Goal: Task Accomplishment & Management: Use online tool/utility

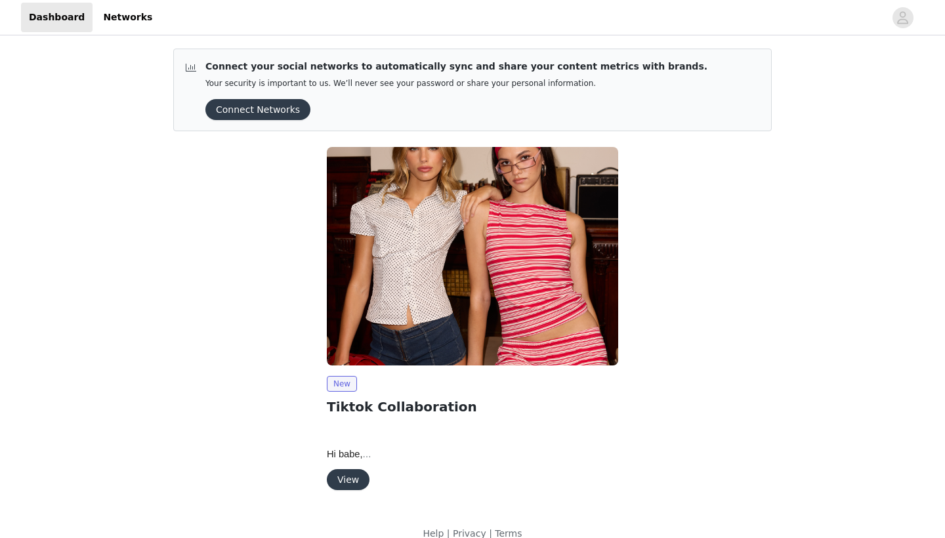
click at [344, 478] on button "View" at bounding box center [348, 479] width 43 height 21
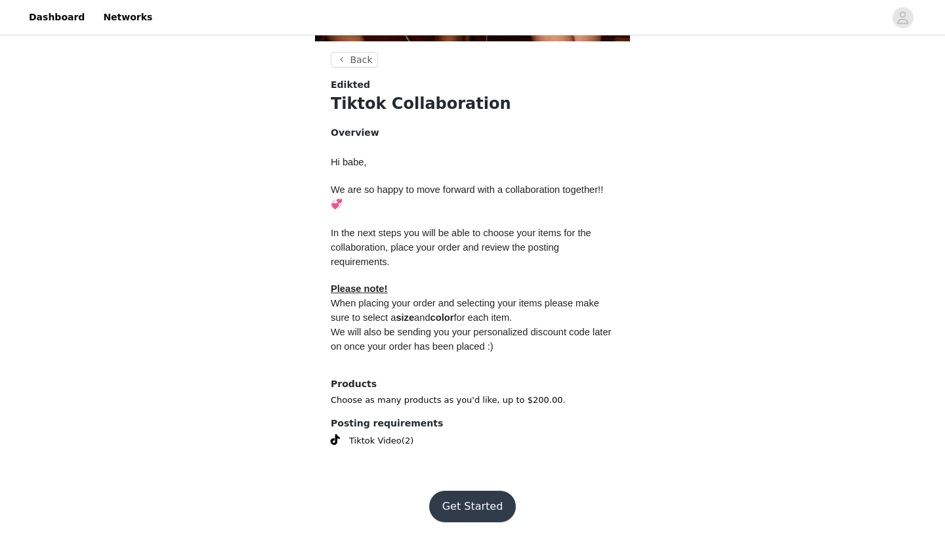
scroll to position [468, 0]
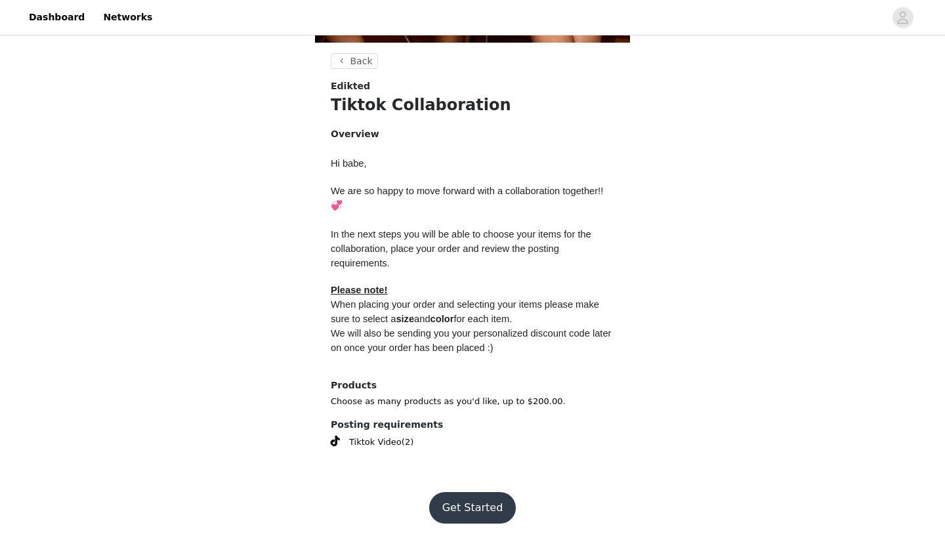
click at [463, 504] on button "Get Started" at bounding box center [472, 507] width 87 height 31
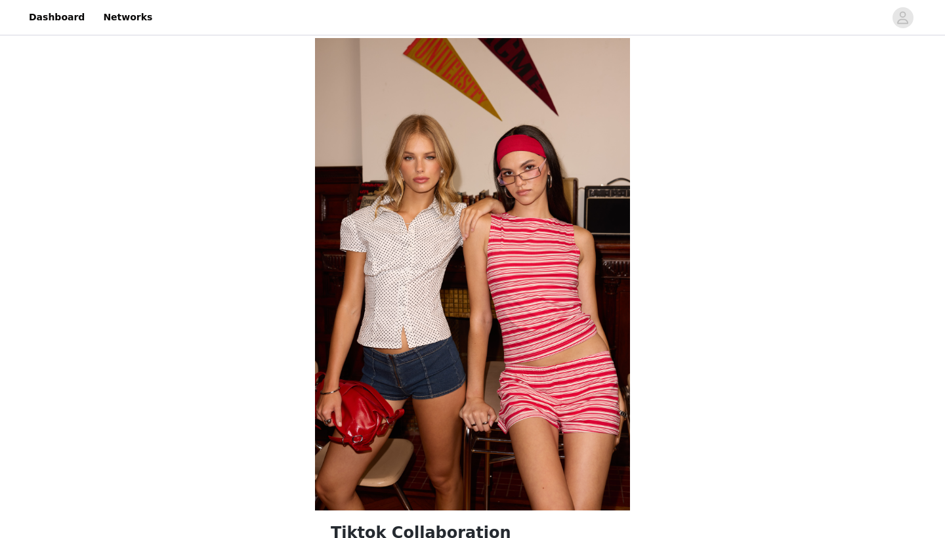
scroll to position [497, 0]
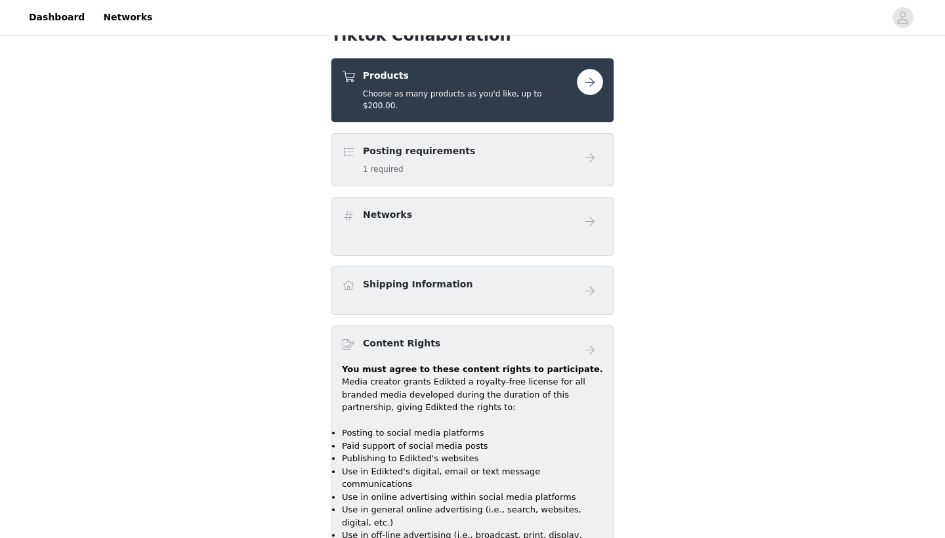
click at [594, 81] on button "button" at bounding box center [590, 82] width 26 height 26
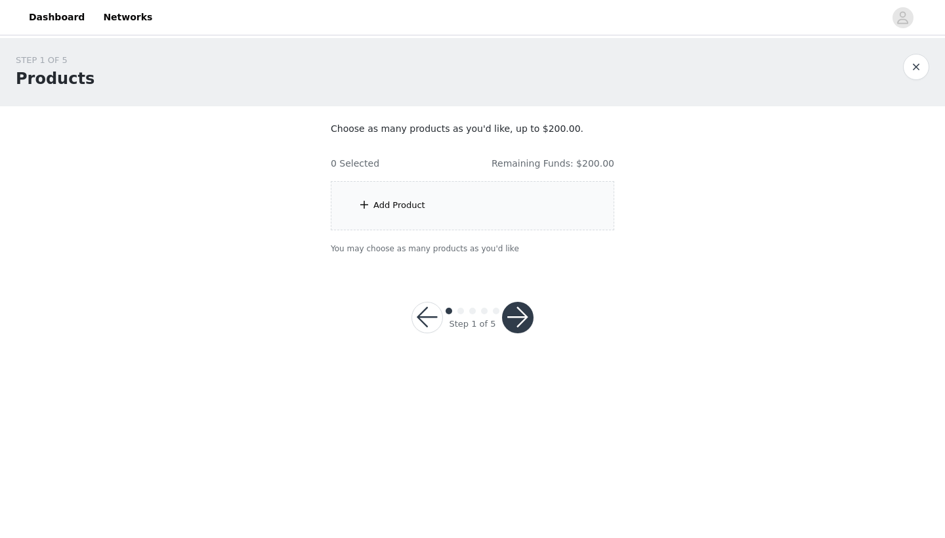
click at [365, 209] on span at bounding box center [363, 205] width 13 height 16
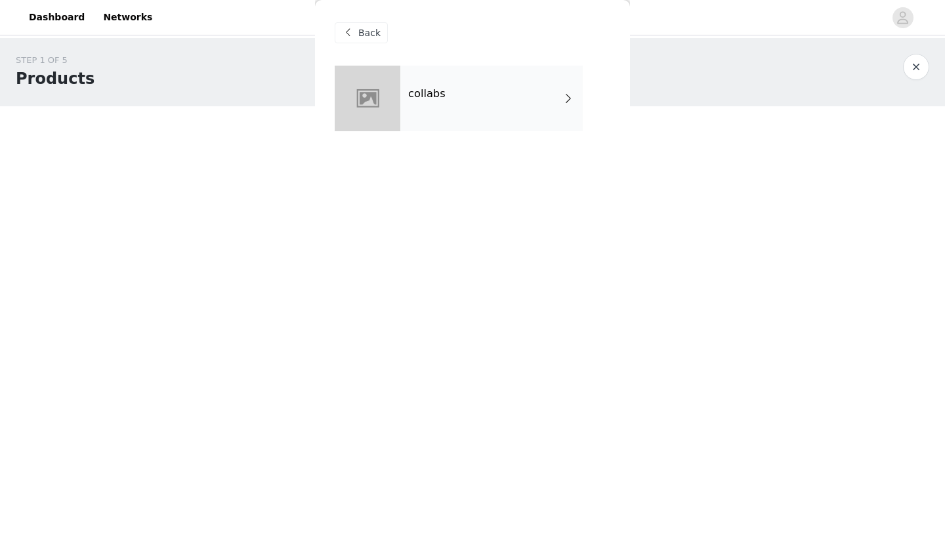
click at [359, 39] on span "Back" at bounding box center [369, 33] width 22 height 14
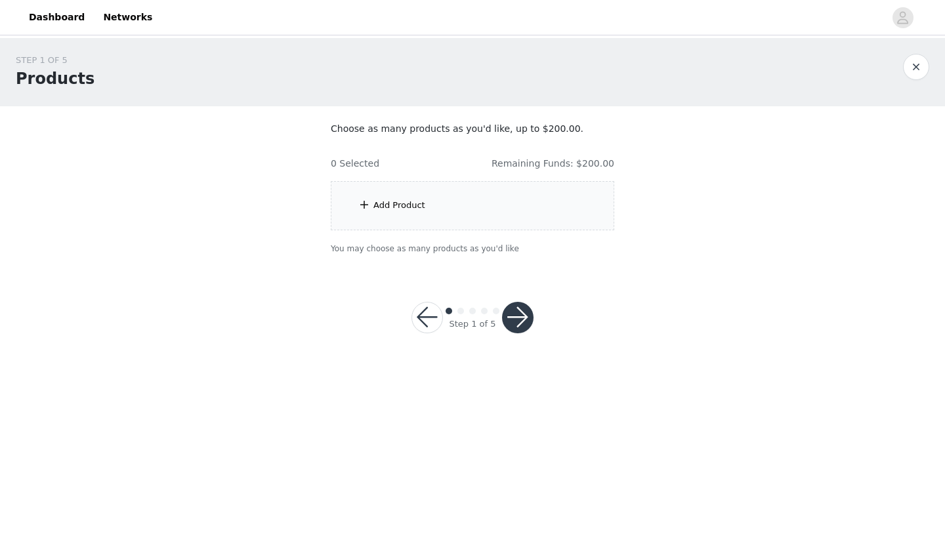
click at [382, 210] on div "Add Product" at bounding box center [399, 205] width 52 height 13
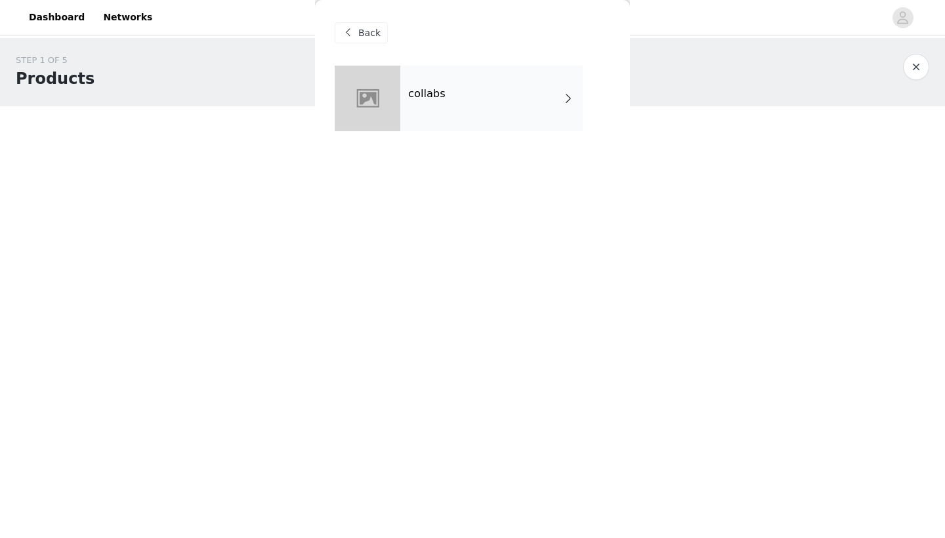
click at [423, 85] on div "collabs" at bounding box center [491, 99] width 182 height 66
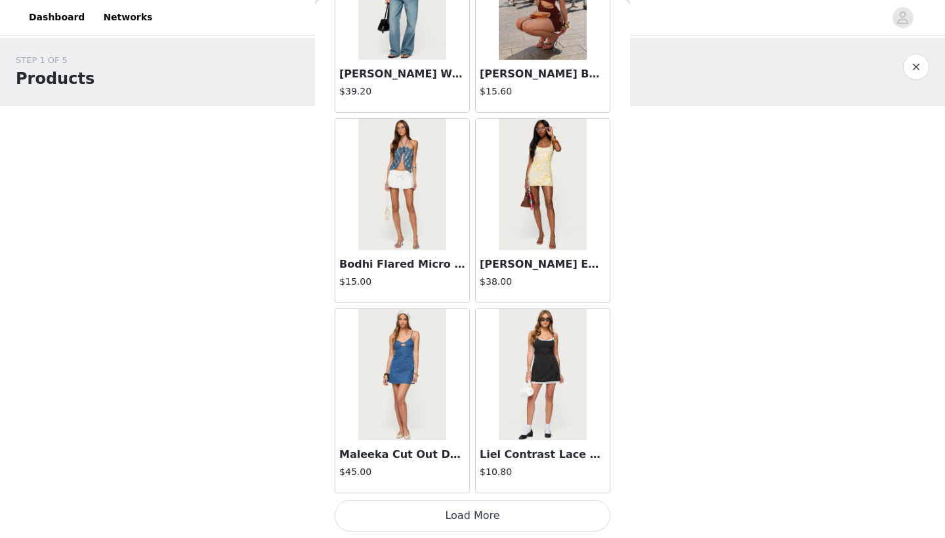
click at [431, 524] on button "Load More" at bounding box center [472, 515] width 275 height 31
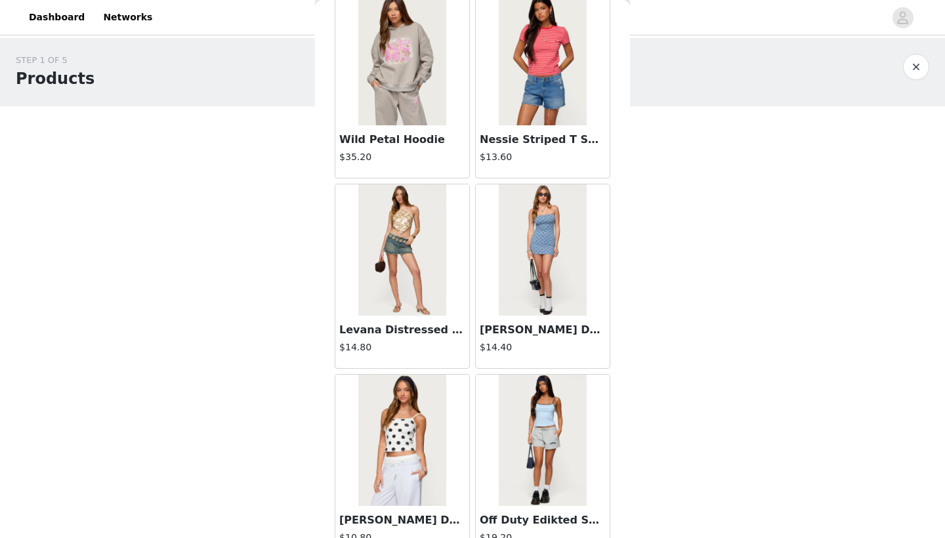
scroll to position [3318, 0]
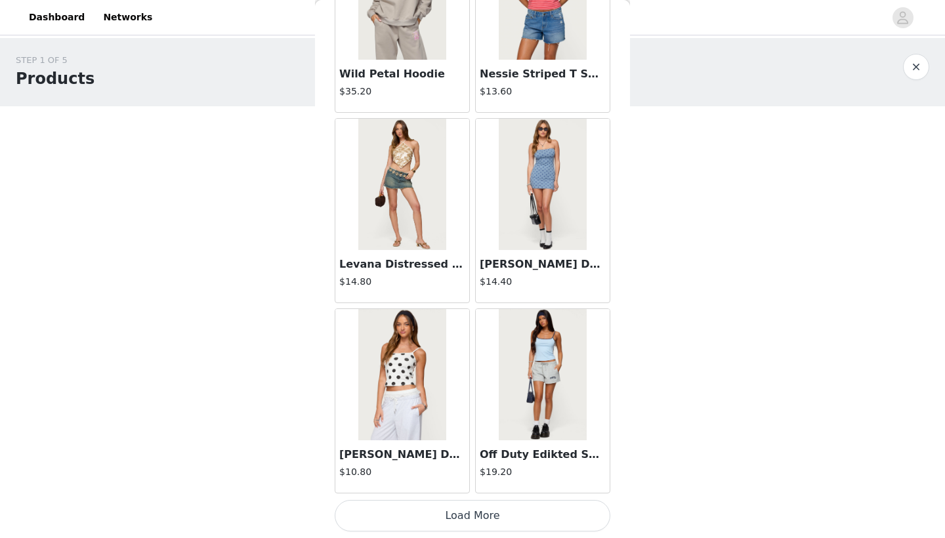
click at [423, 514] on button "Load More" at bounding box center [472, 515] width 275 height 31
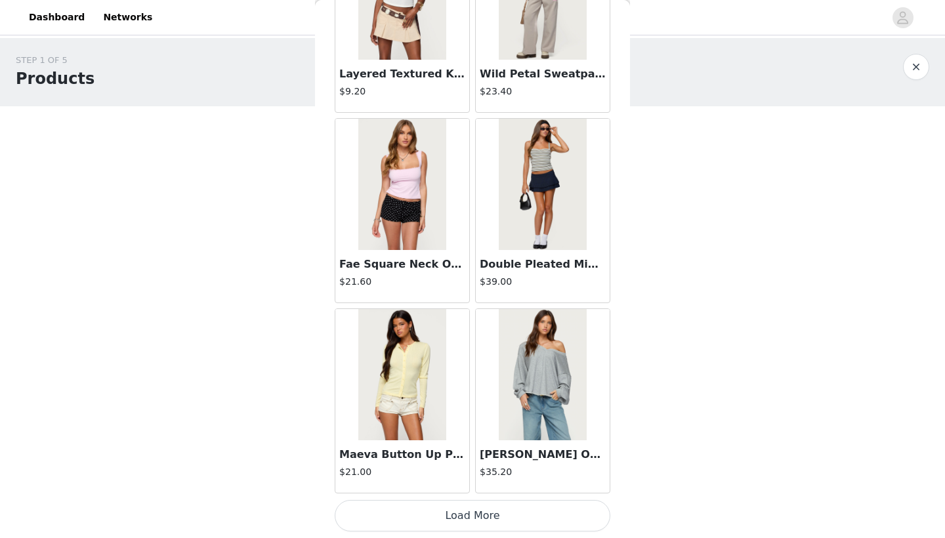
scroll to position [0, 0]
click at [453, 516] on button "Load More" at bounding box center [472, 515] width 275 height 31
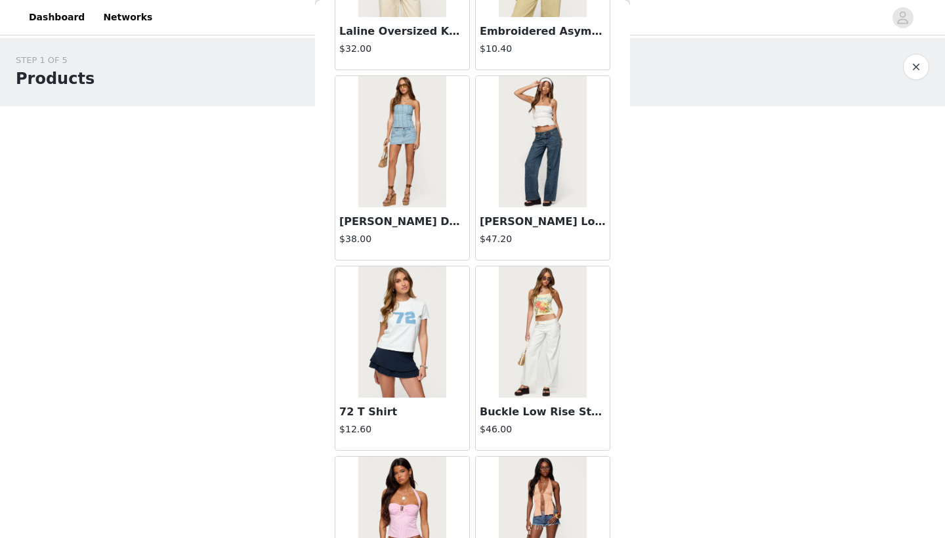
scroll to position [5884, 0]
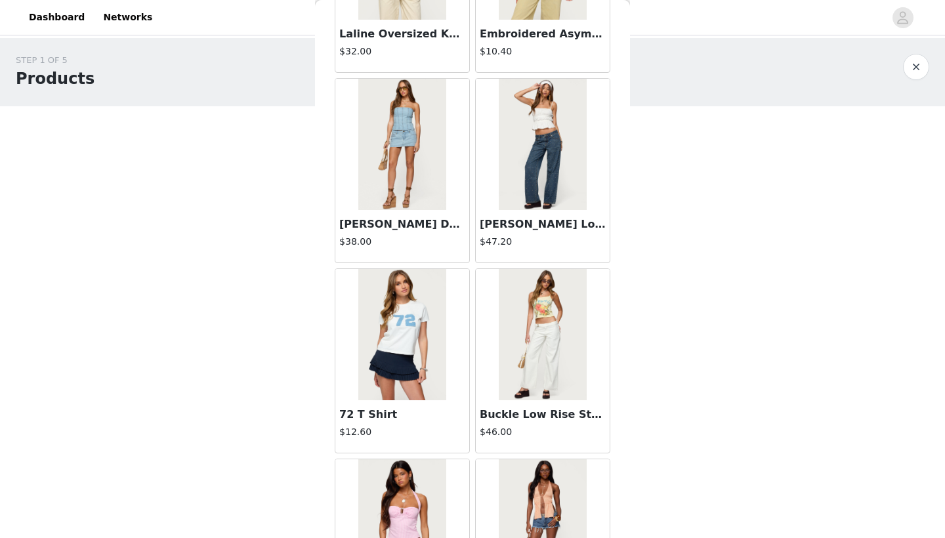
click at [550, 158] on img at bounding box center [541, 144] width 87 height 131
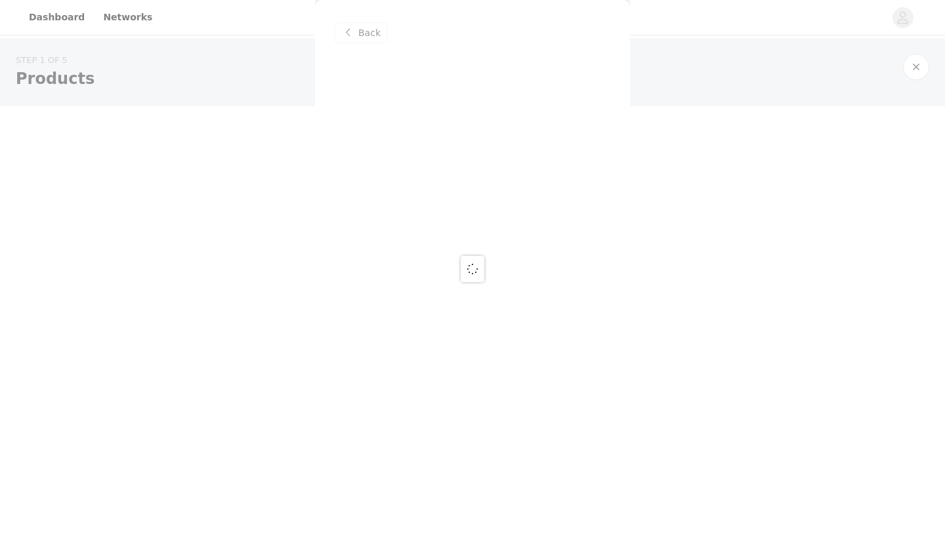
scroll to position [0, 0]
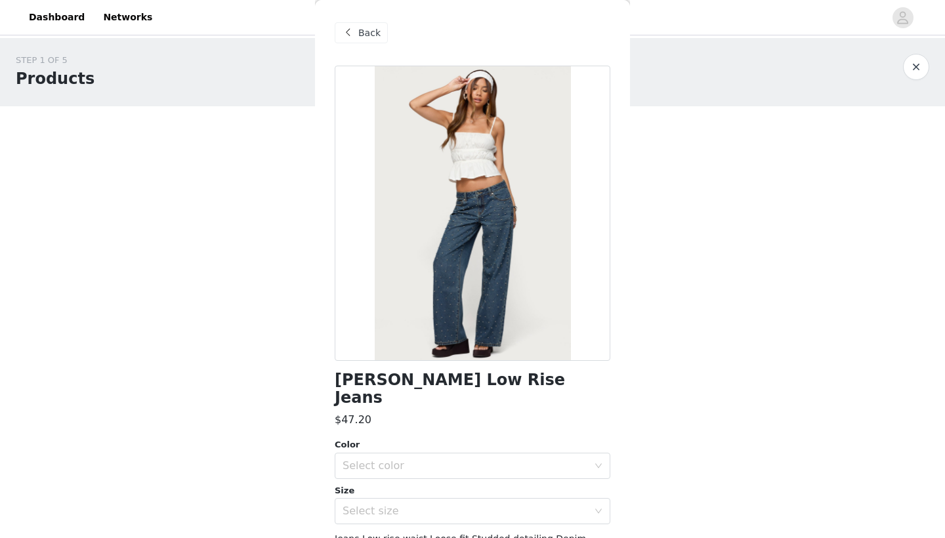
click at [361, 39] on span "Back" at bounding box center [369, 33] width 22 height 14
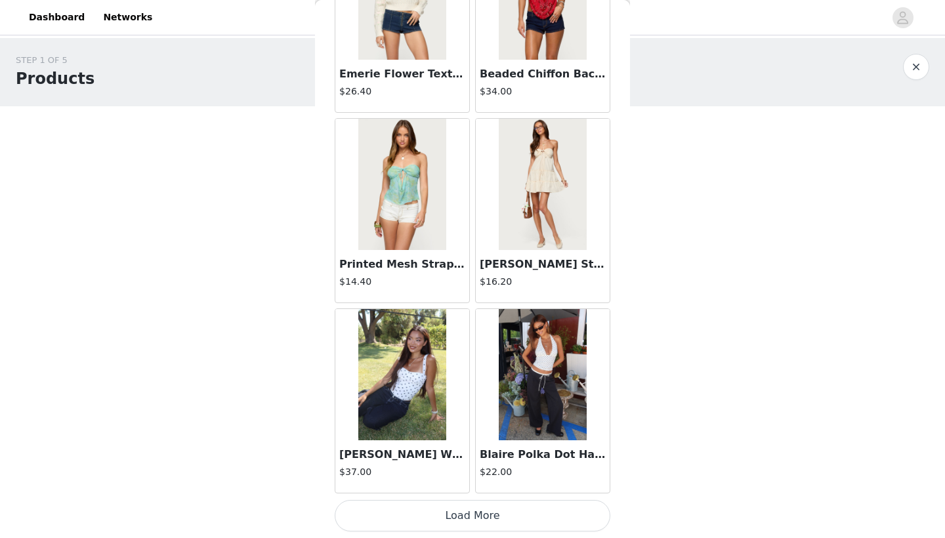
click at [449, 521] on button "Load More" at bounding box center [472, 515] width 275 height 31
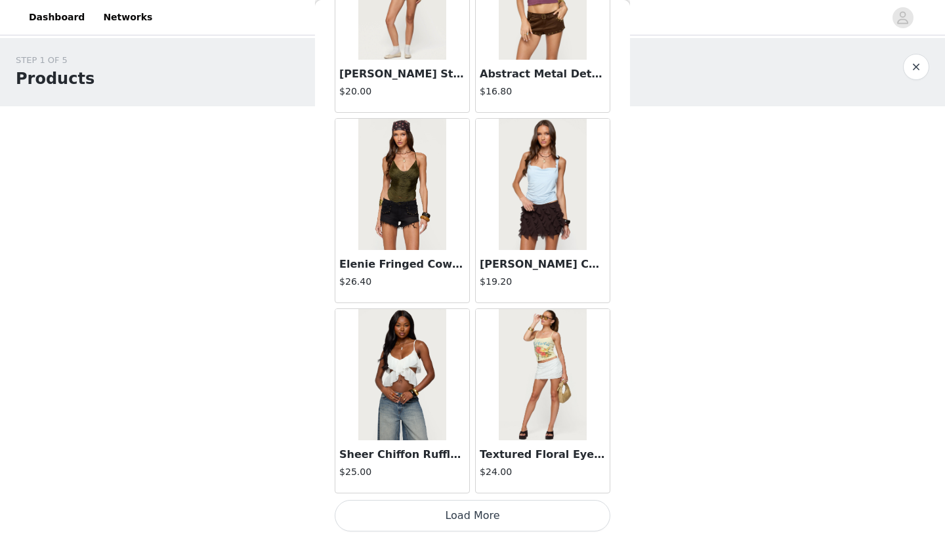
scroll to position [9078, 0]
click at [454, 516] on button "Load More" at bounding box center [472, 515] width 275 height 31
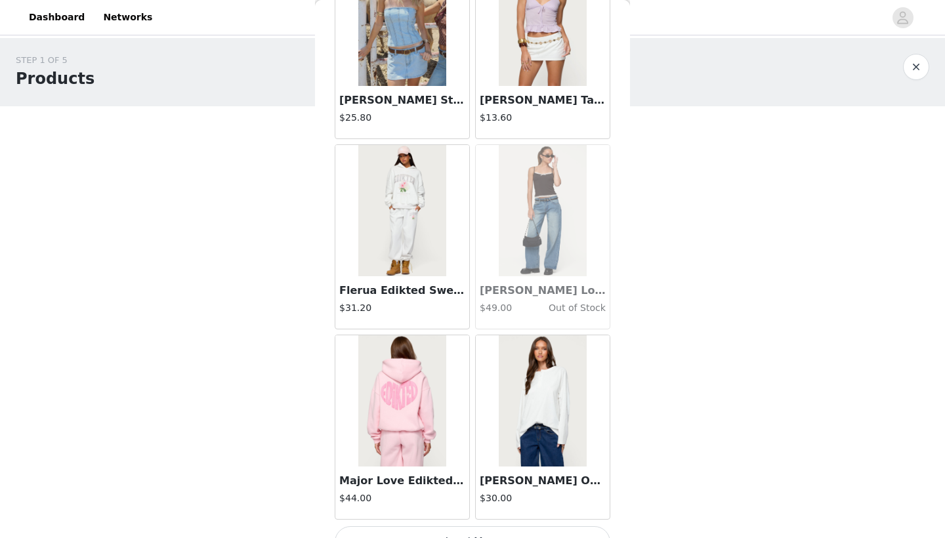
scroll to position [10962, 0]
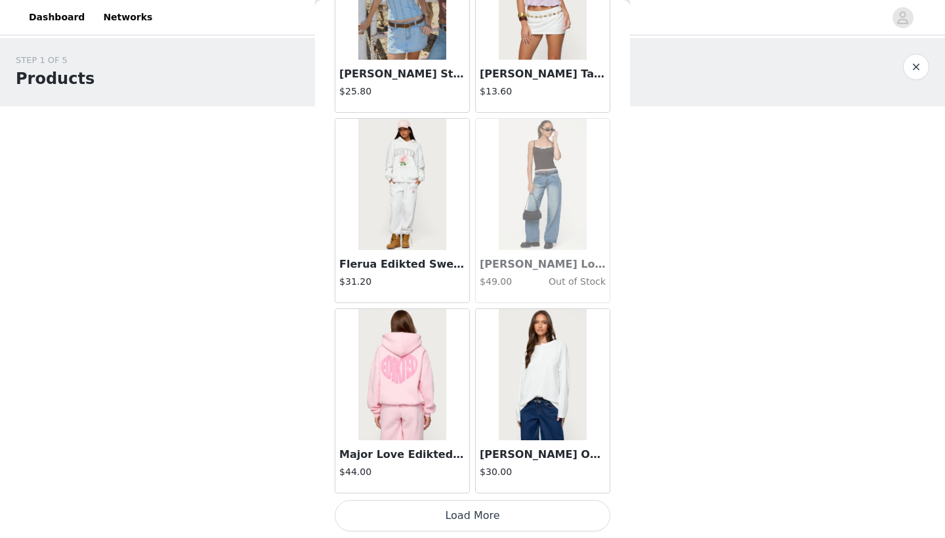
click at [460, 519] on button "Load More" at bounding box center [472, 515] width 275 height 31
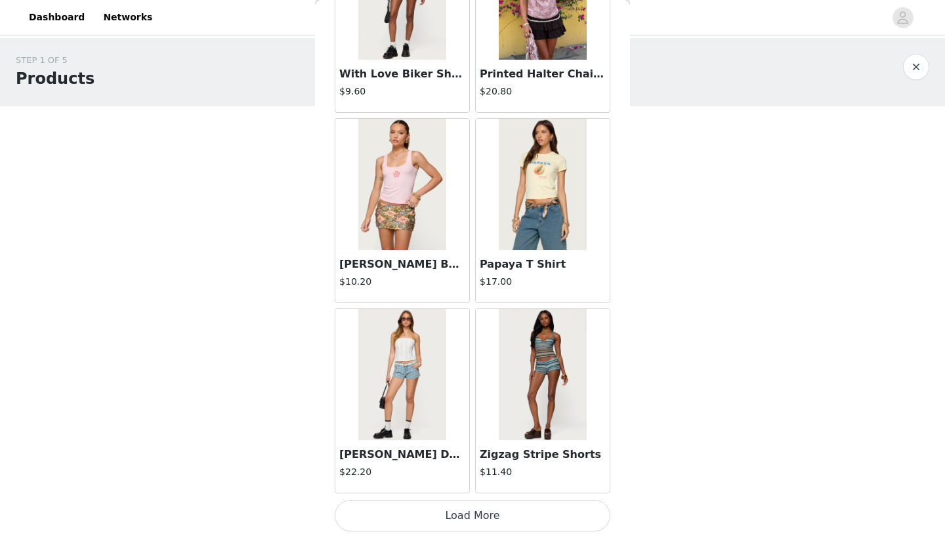
scroll to position [0, 0]
click at [439, 518] on button "Load More" at bounding box center [472, 515] width 275 height 31
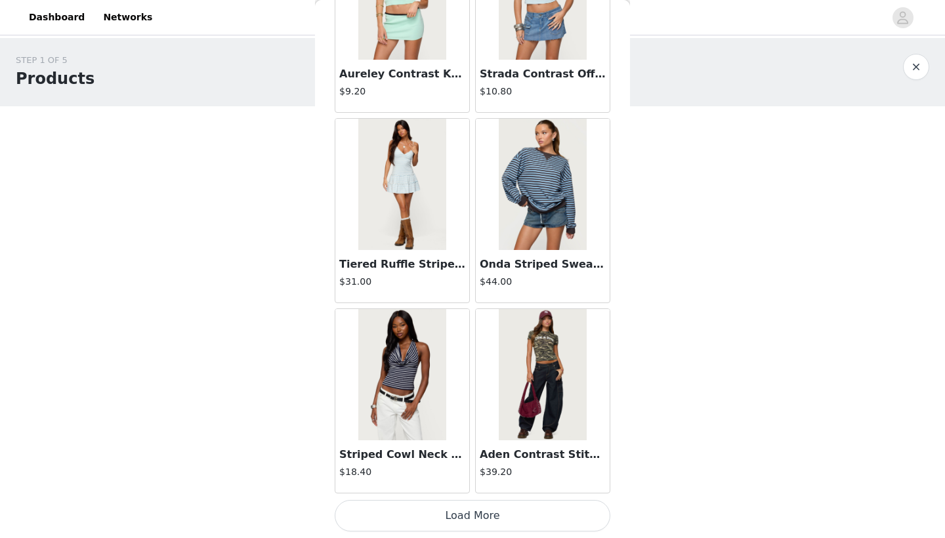
scroll to position [14784, 0]
click at [453, 511] on button "Load More" at bounding box center [472, 515] width 275 height 31
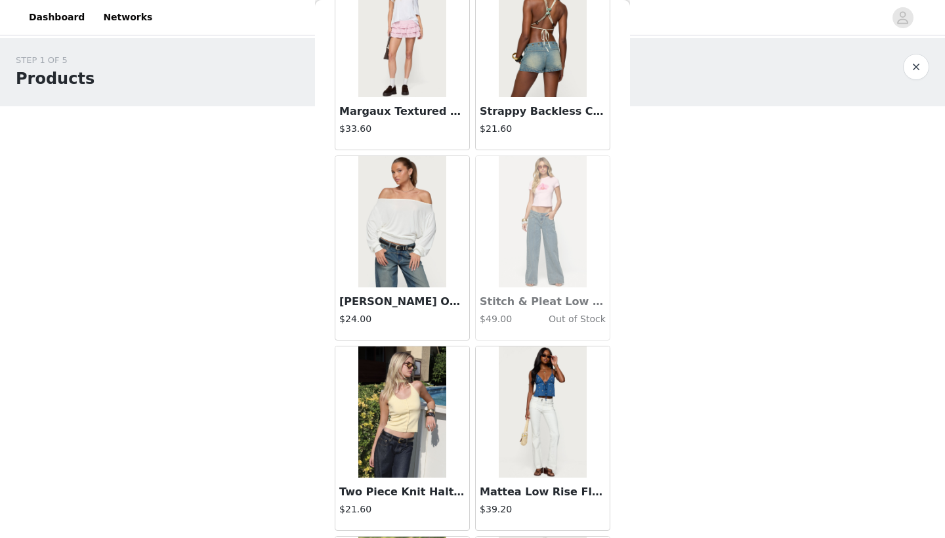
scroll to position [16087, 0]
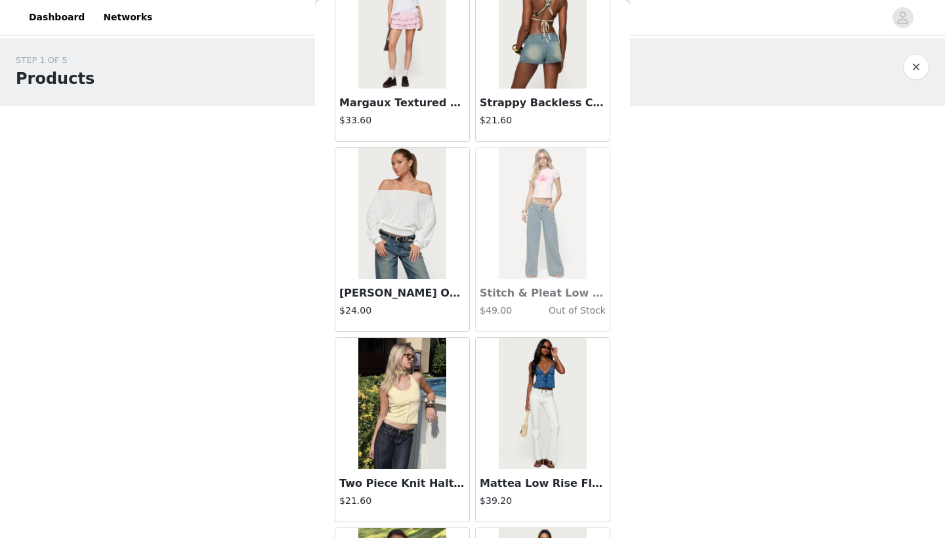
click at [385, 261] on img at bounding box center [401, 213] width 87 height 131
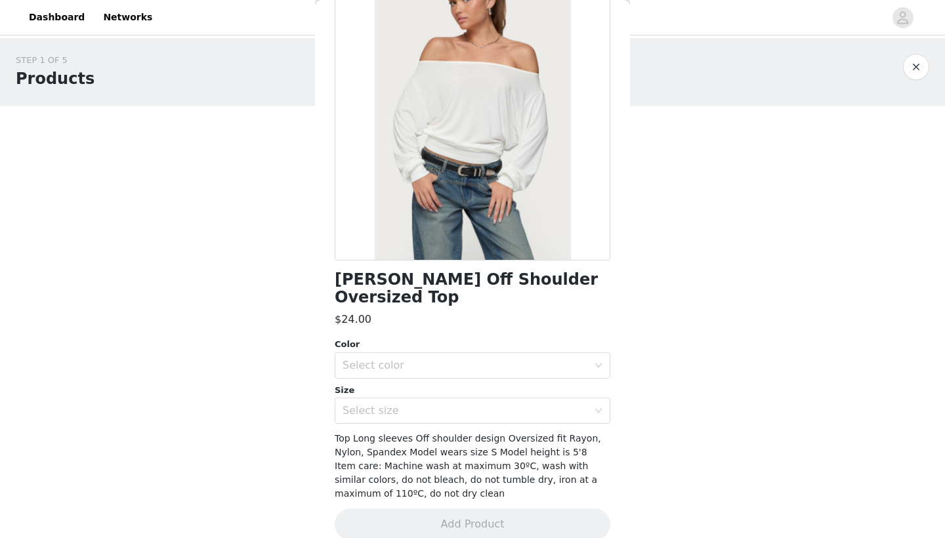
scroll to position [100, 0]
click at [418, 359] on div "Select color" at bounding box center [464, 365] width 245 height 13
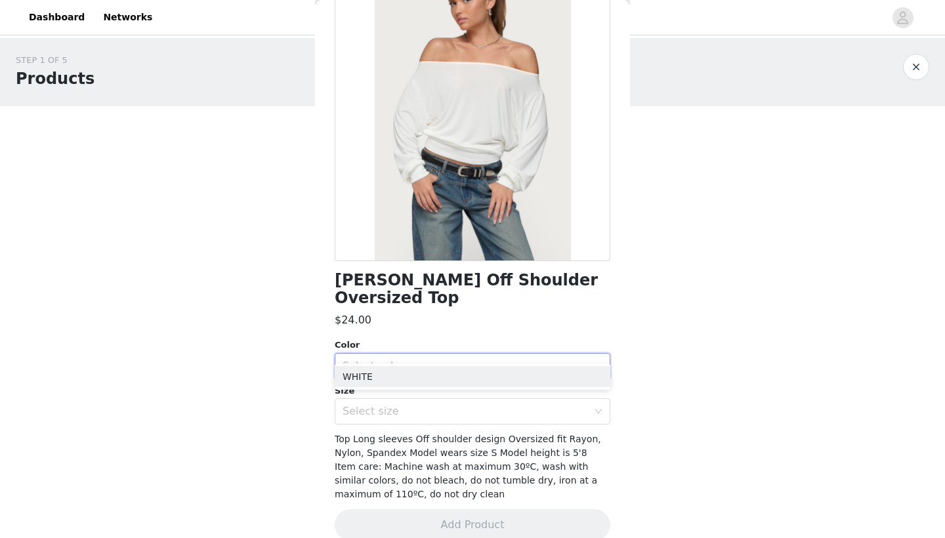
click at [418, 359] on div "Select color" at bounding box center [464, 365] width 245 height 13
click at [407, 399] on div "Select size" at bounding box center [467, 411] width 251 height 25
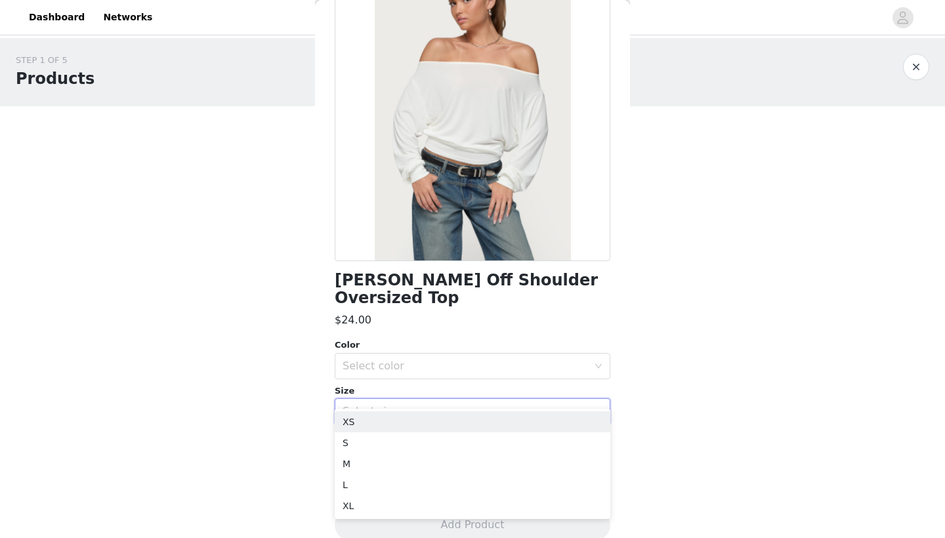
click at [407, 399] on div "Select size" at bounding box center [467, 411] width 251 height 25
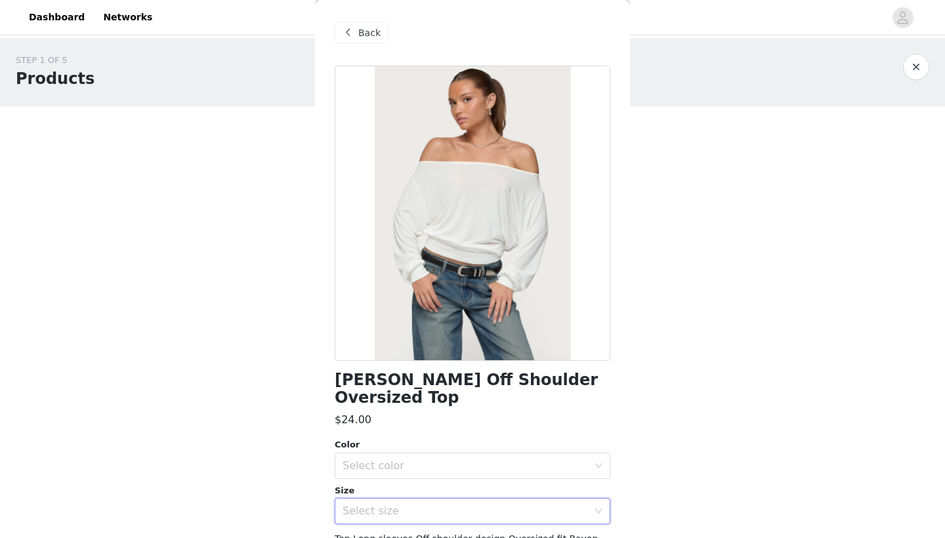
scroll to position [0, 0]
click at [361, 40] on div "Back" at bounding box center [361, 32] width 53 height 21
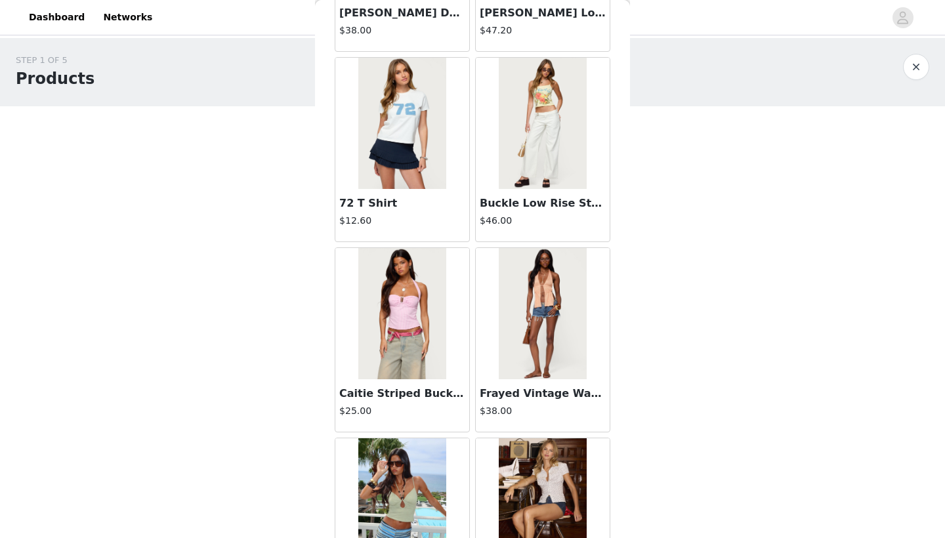
scroll to position [6086, 0]
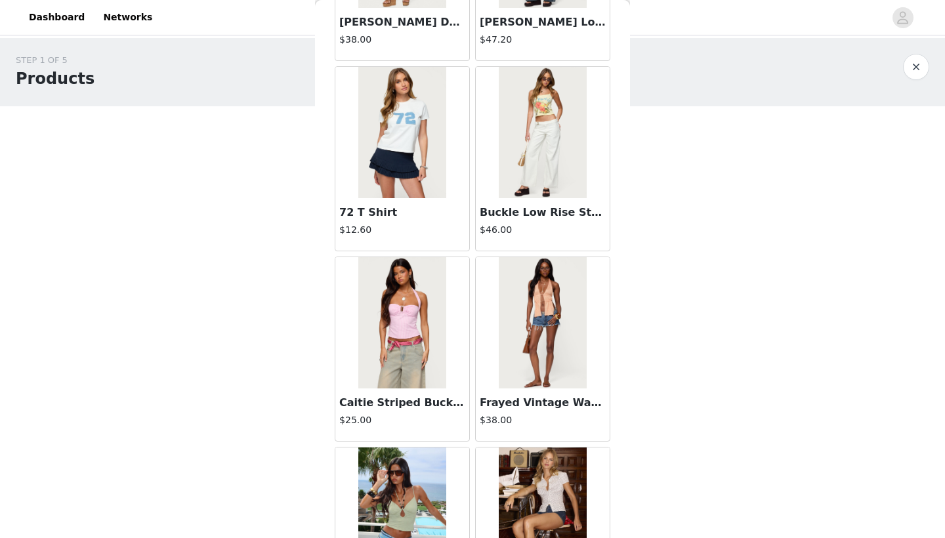
click at [531, 131] on img at bounding box center [541, 132] width 87 height 131
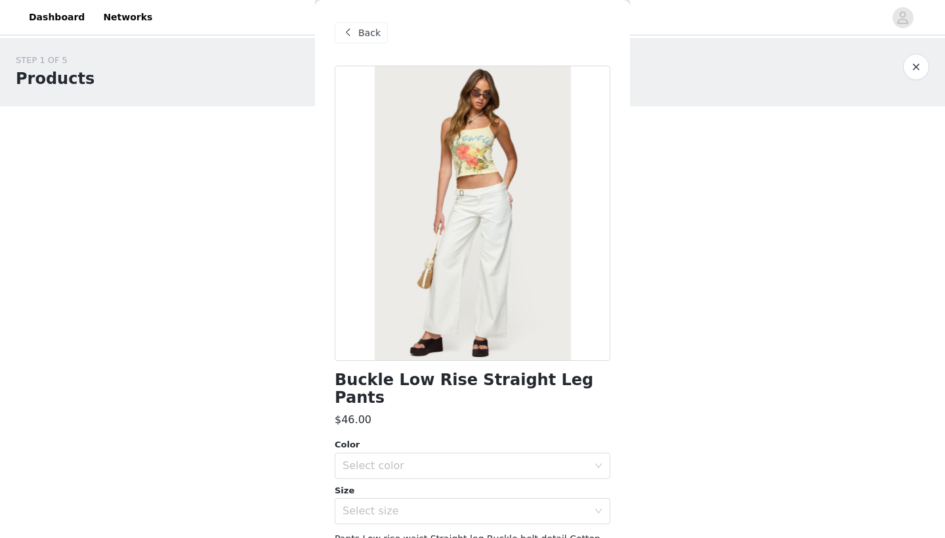
scroll to position [0, 0]
click at [361, 28] on span "Back" at bounding box center [369, 33] width 22 height 14
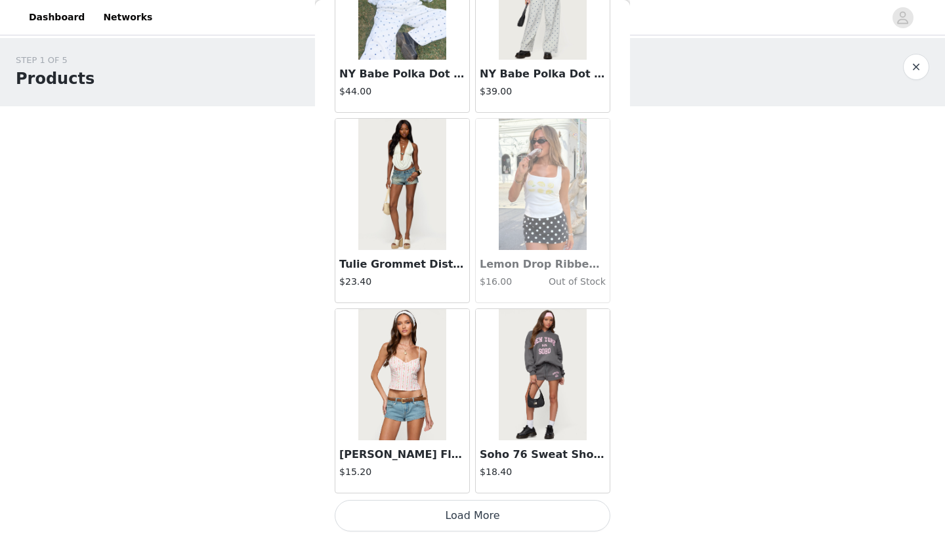
scroll to position [16687, 0]
click at [466, 524] on button "Load More" at bounding box center [472, 515] width 275 height 31
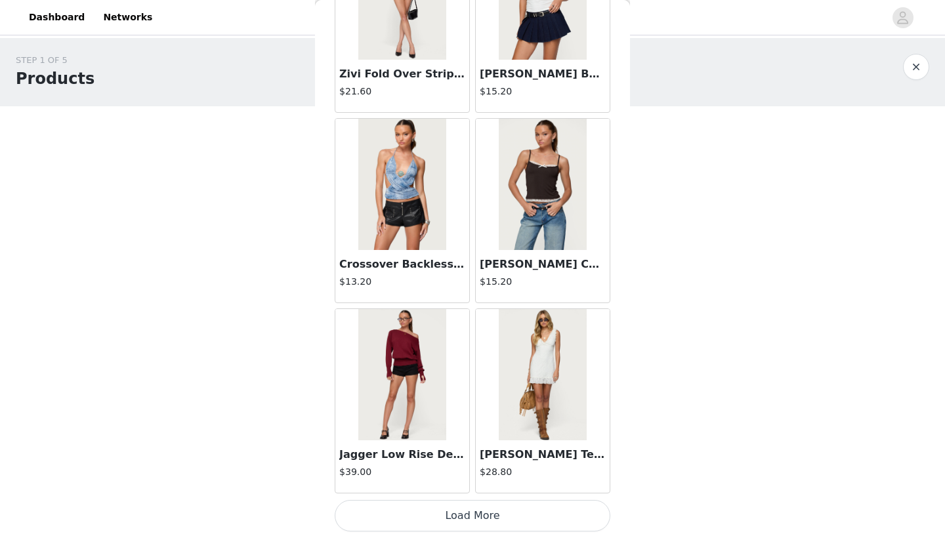
scroll to position [18589, 0]
click at [464, 521] on button "Load More" at bounding box center [472, 515] width 275 height 31
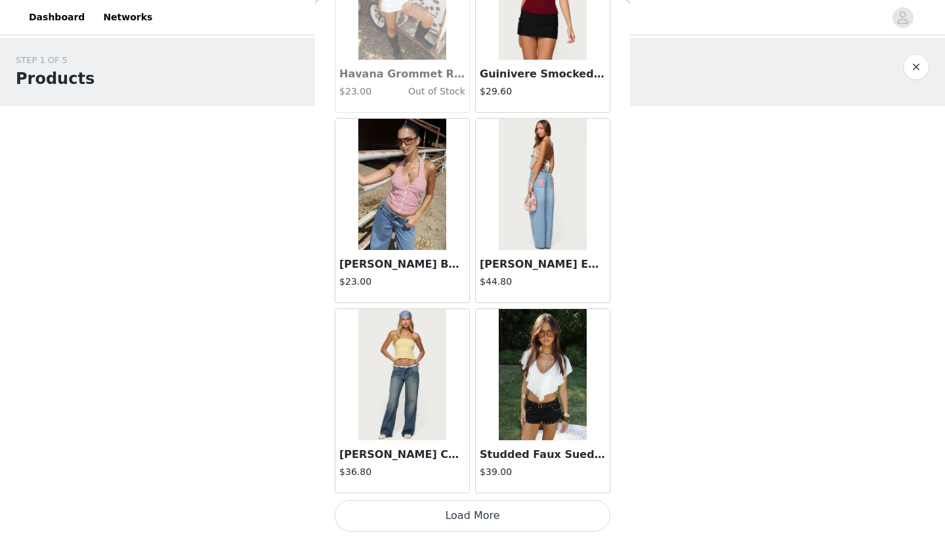
scroll to position [0, 0]
click at [474, 516] on button "Load More" at bounding box center [472, 515] width 275 height 31
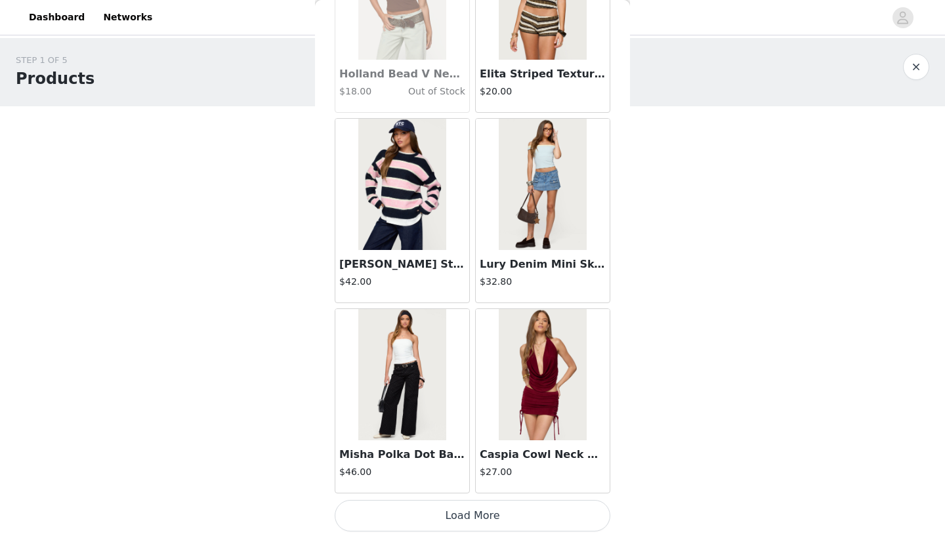
click at [442, 520] on button "Load More" at bounding box center [472, 515] width 275 height 31
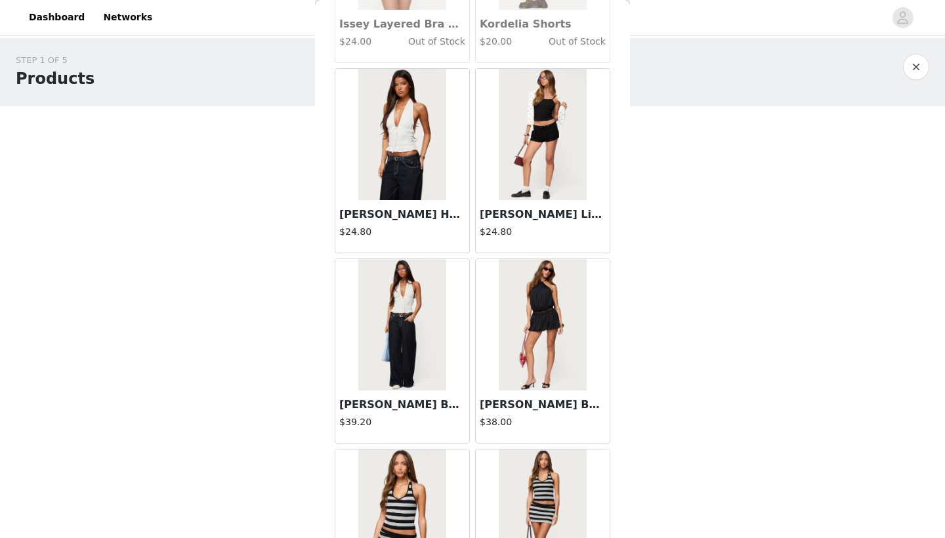
scroll to position [23402, 0]
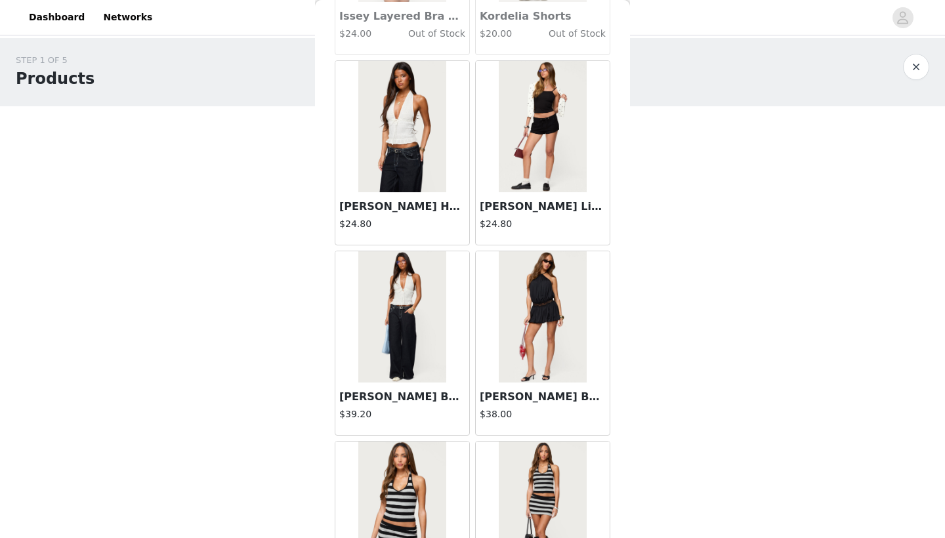
click at [539, 145] on img at bounding box center [541, 126] width 87 height 131
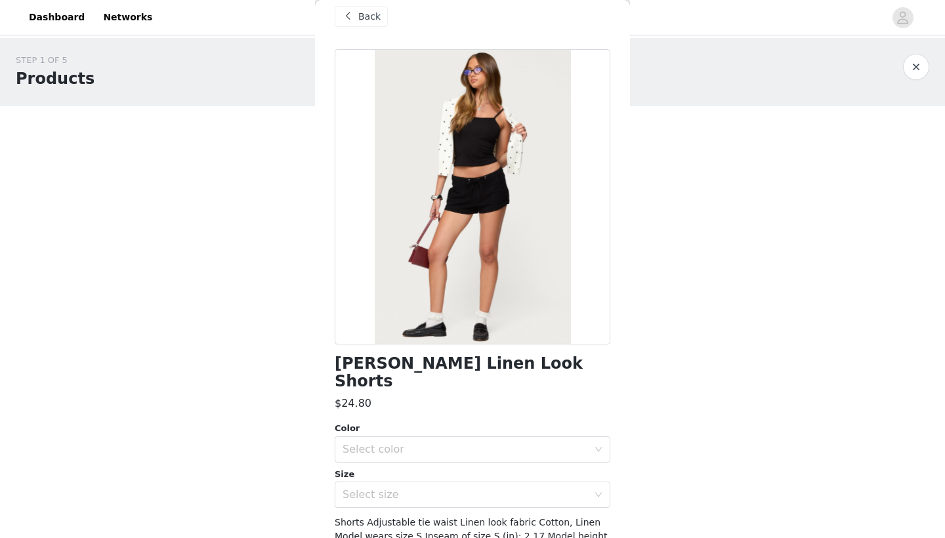
scroll to position [10, 0]
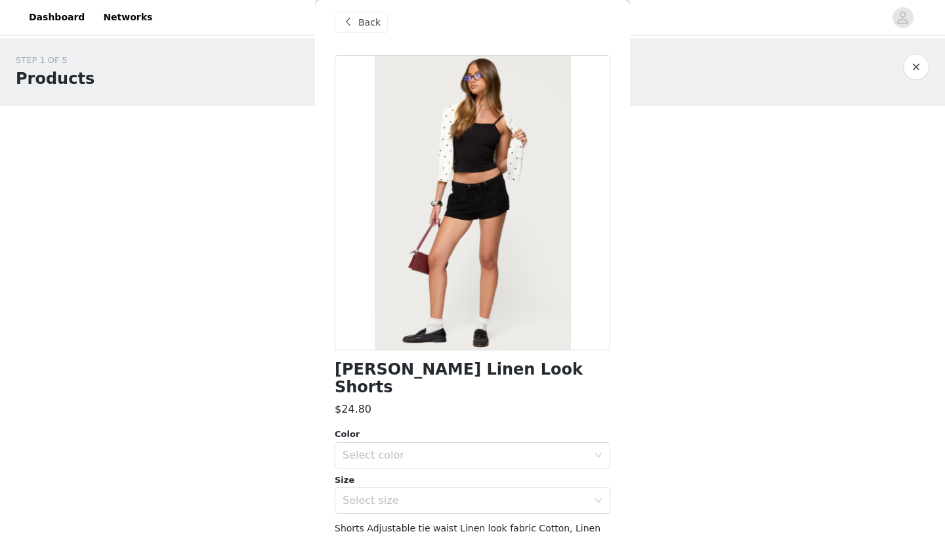
click at [365, 18] on span "Back" at bounding box center [369, 23] width 22 height 14
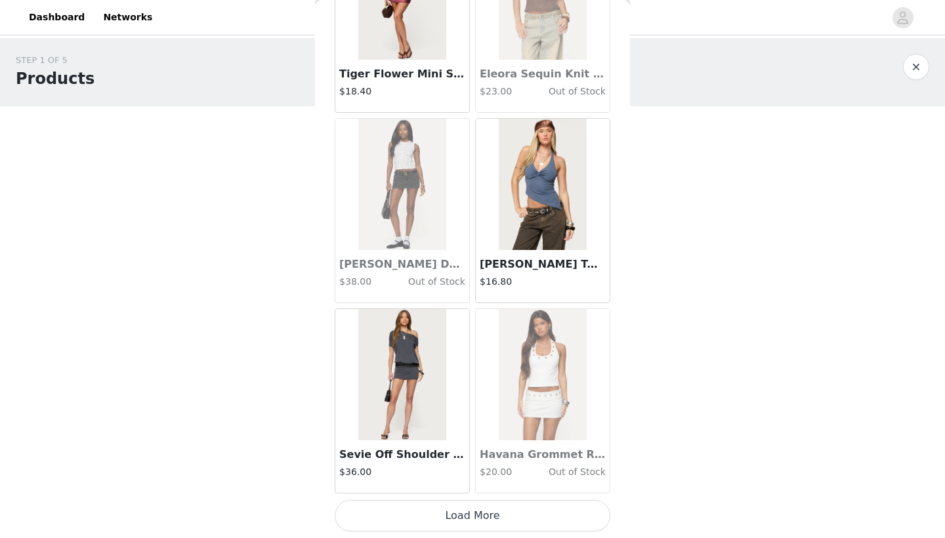
scroll to position [0, 0]
click at [453, 524] on button "Load More" at bounding box center [472, 515] width 275 height 31
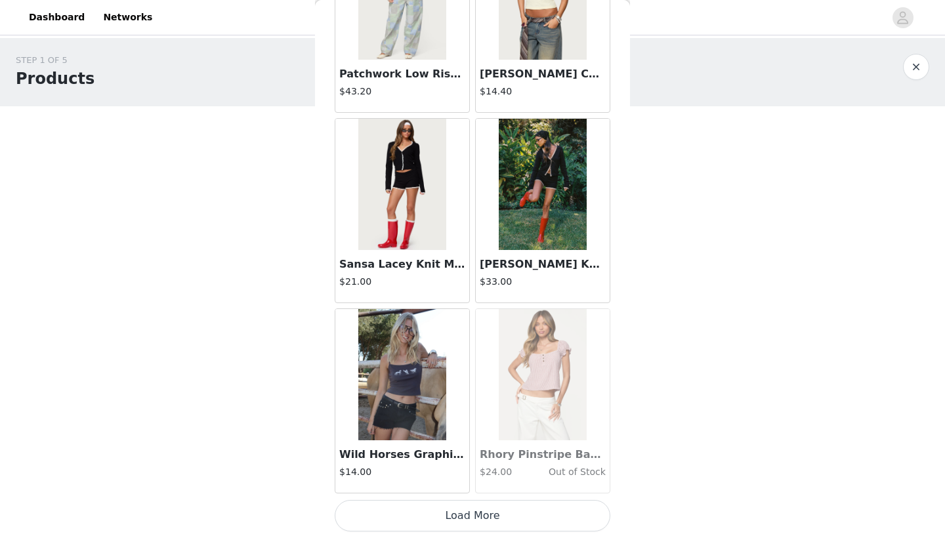
click at [467, 511] on button "Load More" at bounding box center [472, 515] width 275 height 31
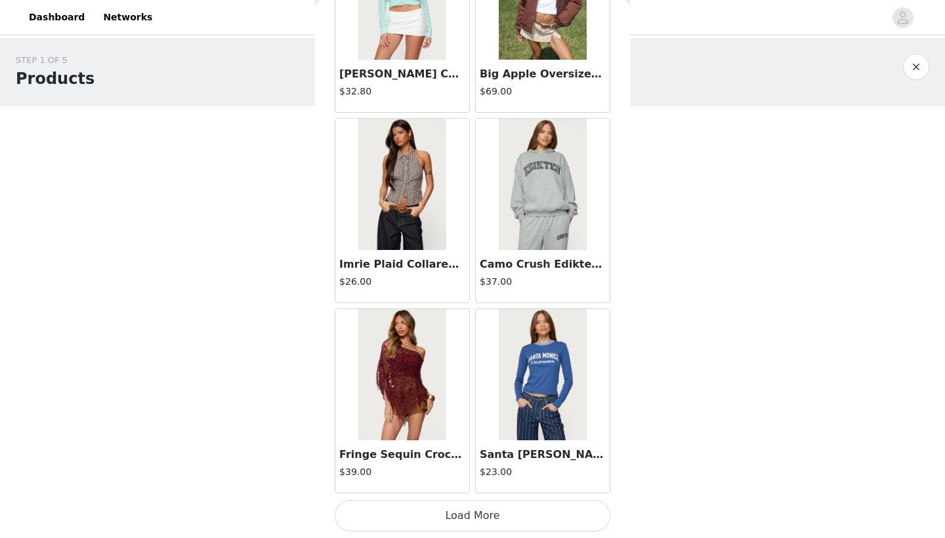
click at [478, 520] on button "Load More" at bounding box center [472, 515] width 275 height 31
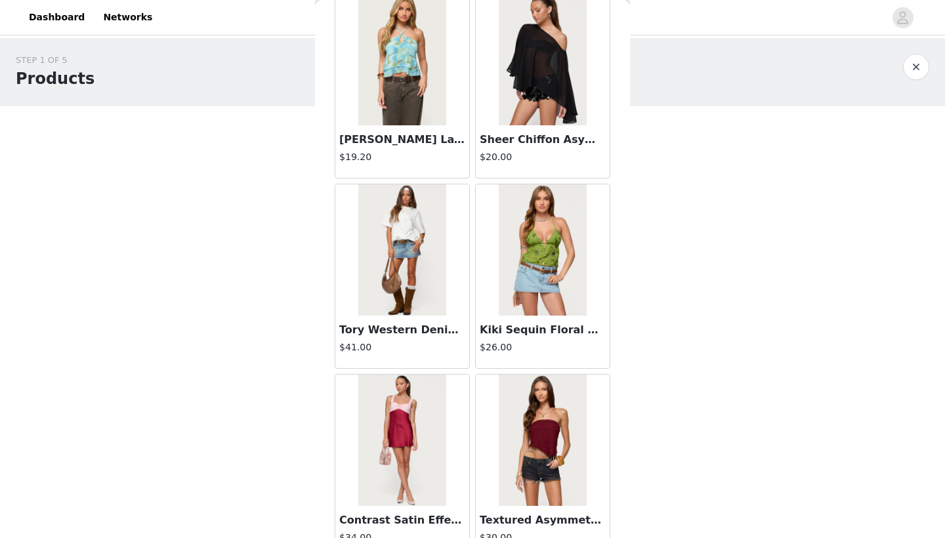
scroll to position [29561, 0]
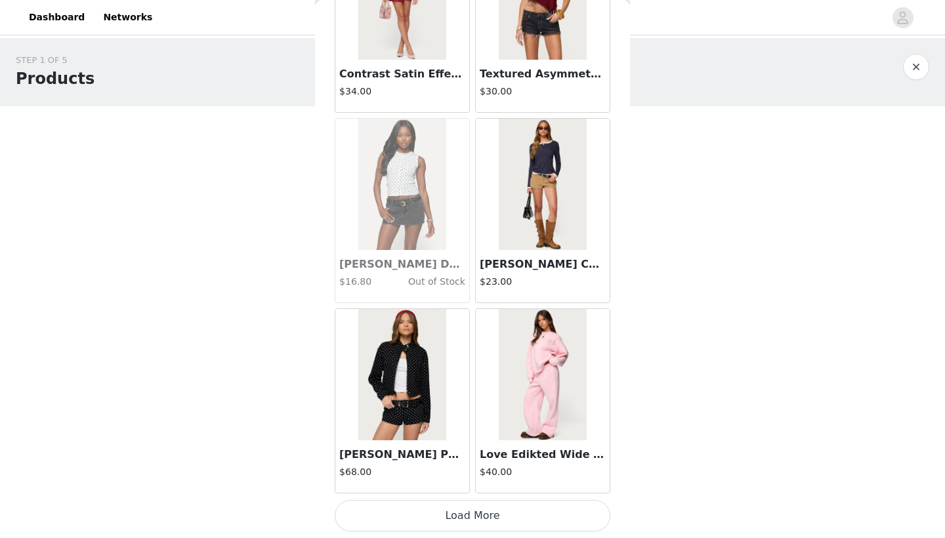
click at [483, 519] on button "Load More" at bounding box center [472, 515] width 275 height 31
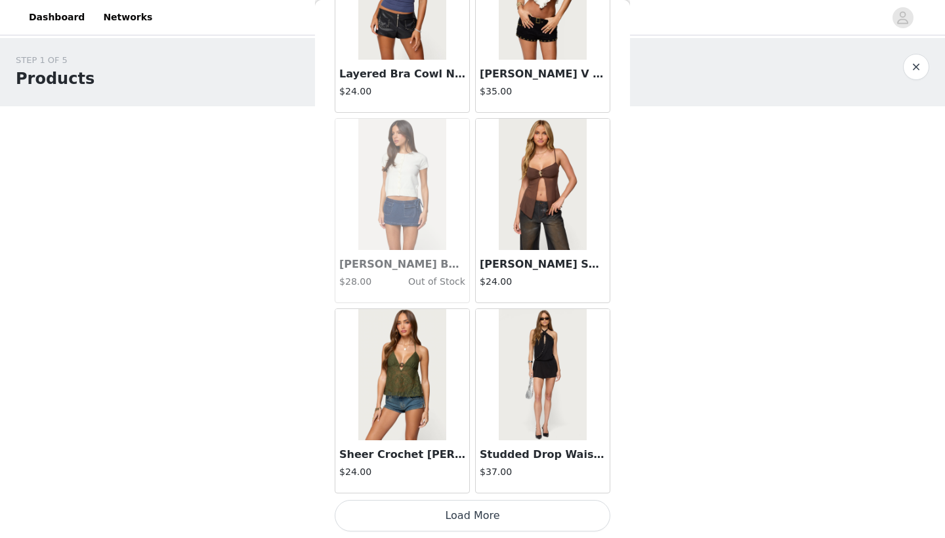
scroll to position [31904, 0]
click at [493, 515] on button "Load More" at bounding box center [472, 515] width 275 height 31
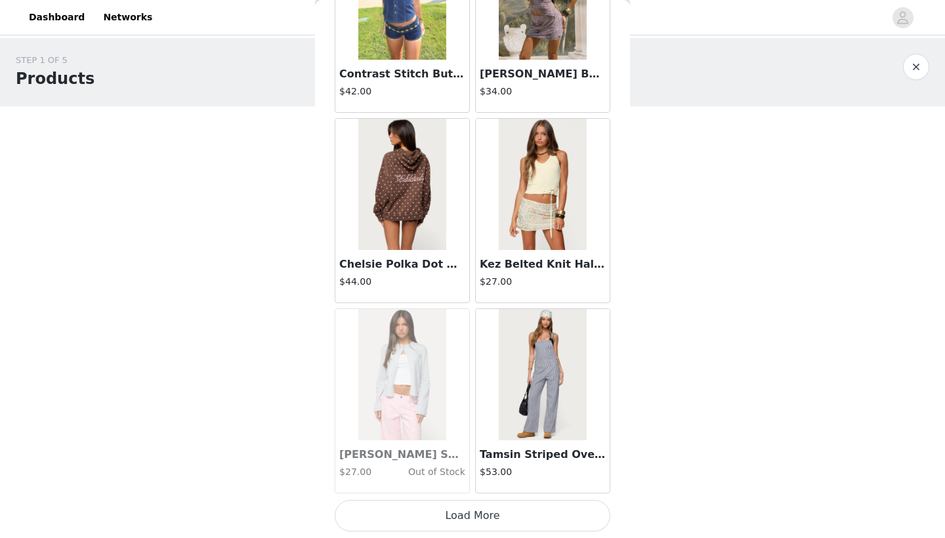
scroll to position [33806, 0]
click at [490, 510] on button "Load More" at bounding box center [472, 515] width 275 height 31
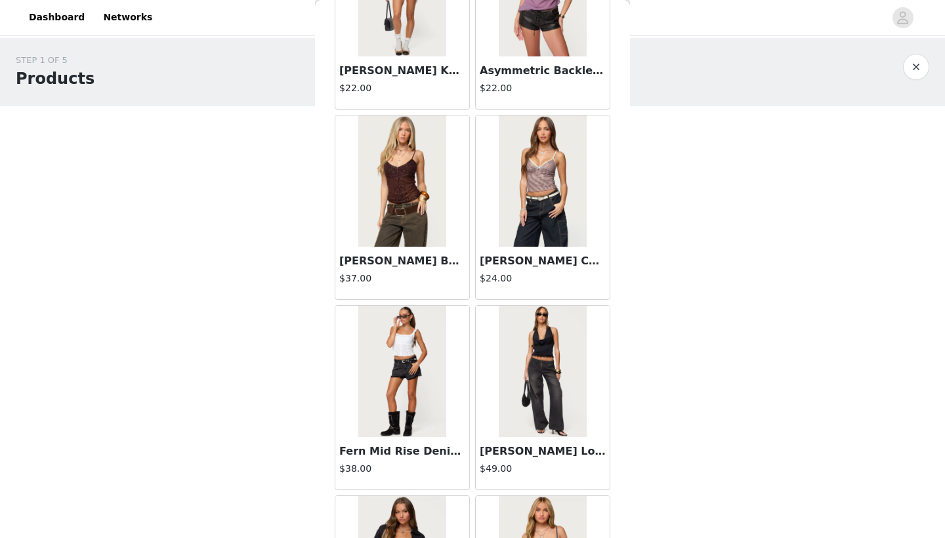
scroll to position [35667, 0]
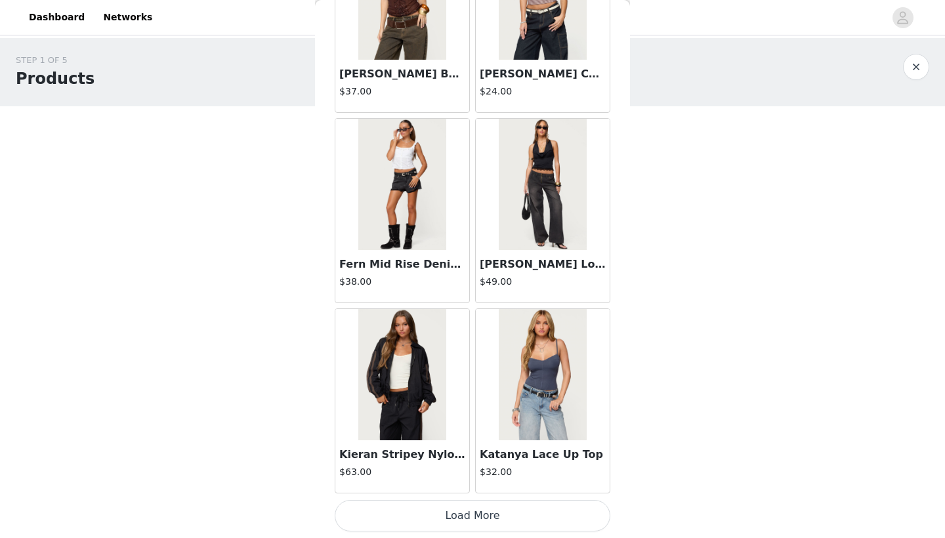
click at [498, 514] on button "Load More" at bounding box center [472, 515] width 275 height 31
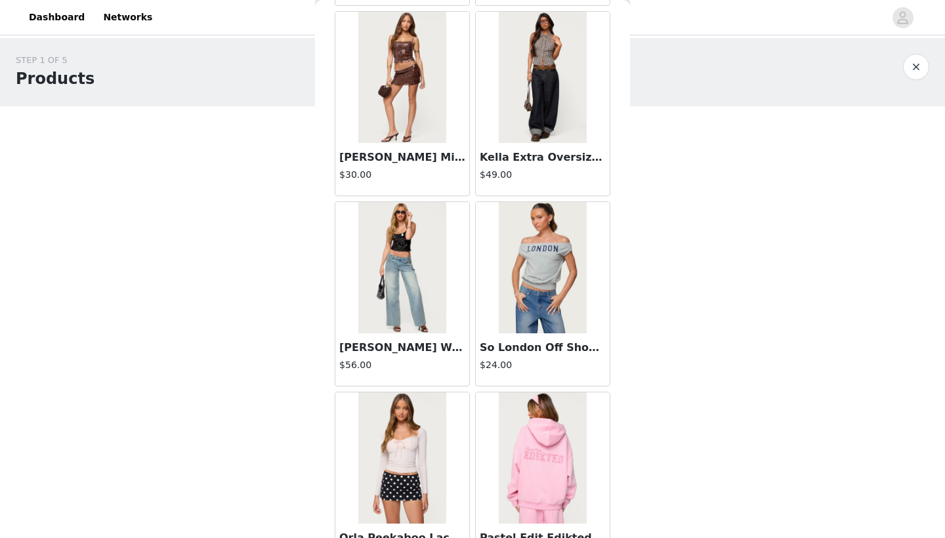
scroll to position [37530, 0]
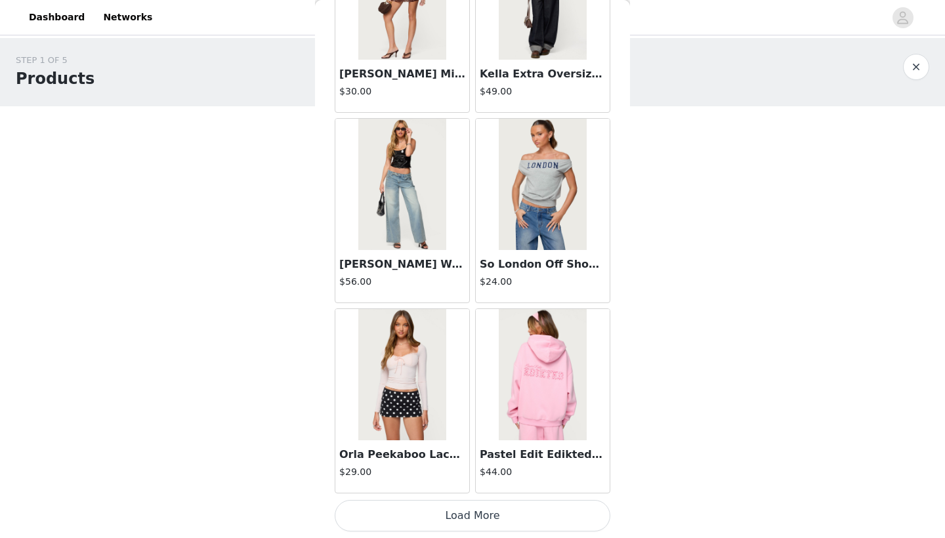
click at [503, 510] on button "Load More" at bounding box center [472, 515] width 275 height 31
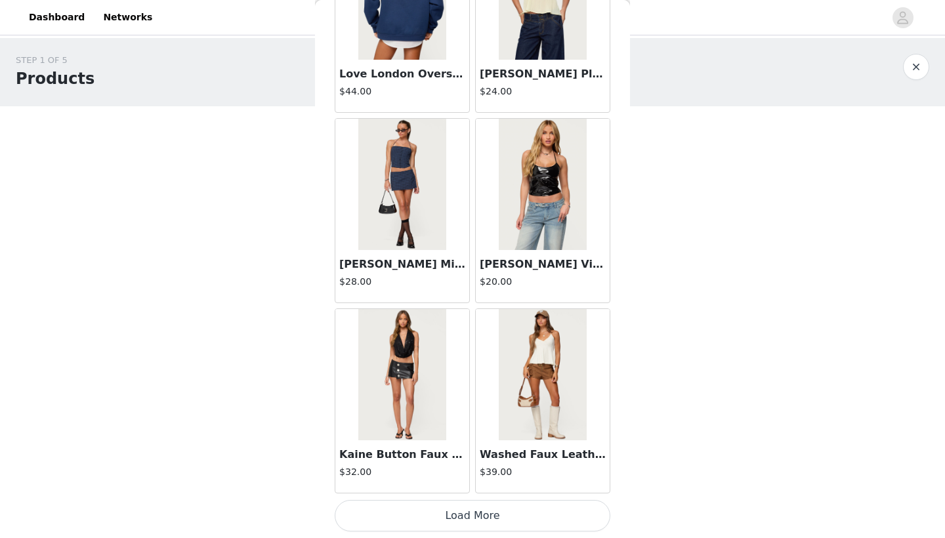
scroll to position [0, 0]
click at [500, 521] on button "Load More" at bounding box center [472, 515] width 275 height 31
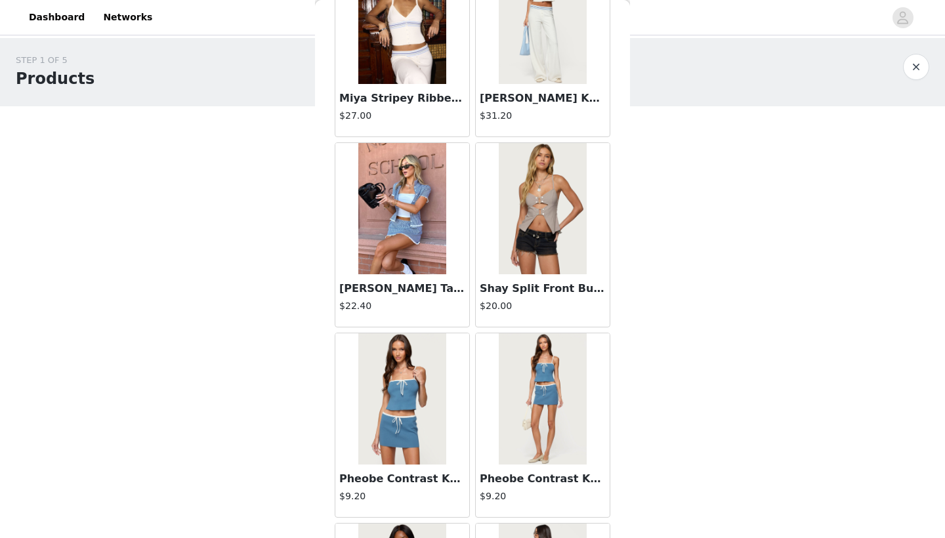
scroll to position [820, 0]
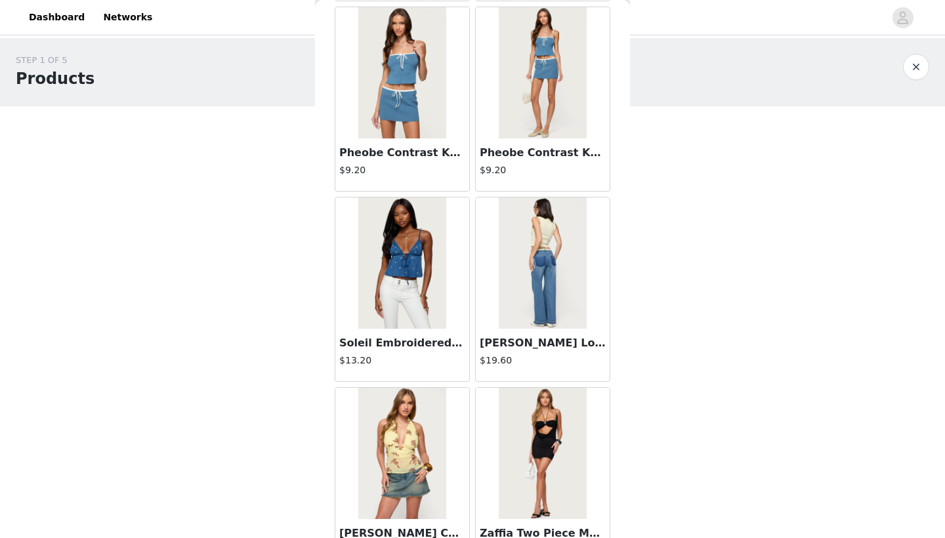
click at [550, 278] on img at bounding box center [541, 262] width 87 height 131
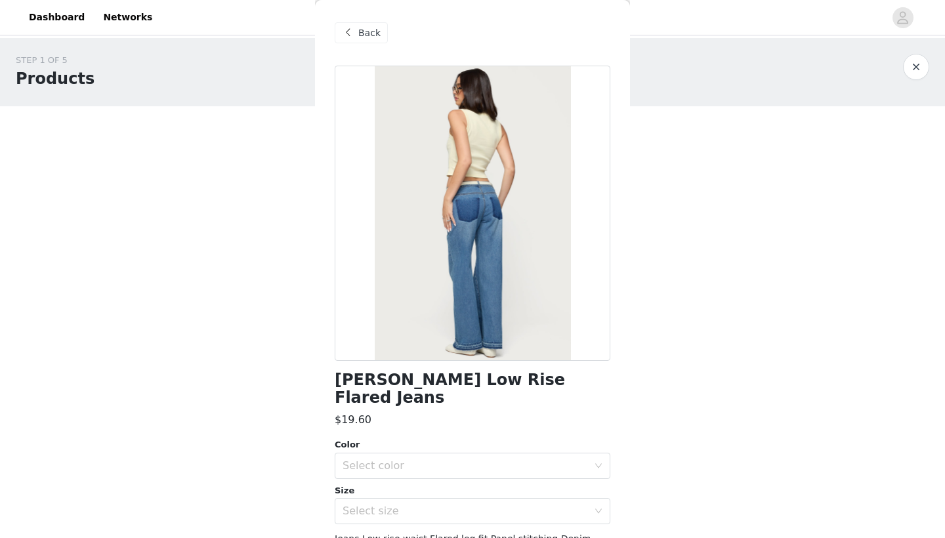
scroll to position [0, 0]
click at [371, 38] on span "Back" at bounding box center [369, 33] width 22 height 14
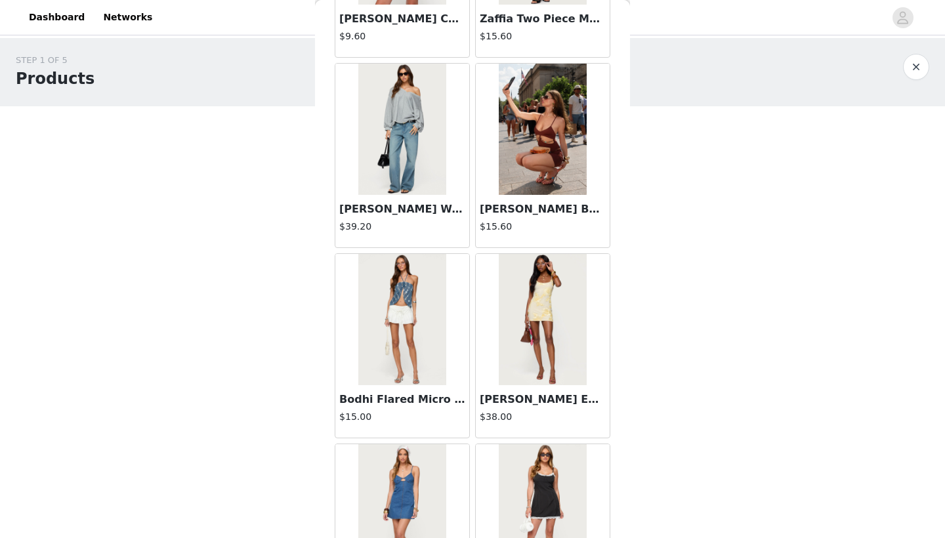
scroll to position [1329, 0]
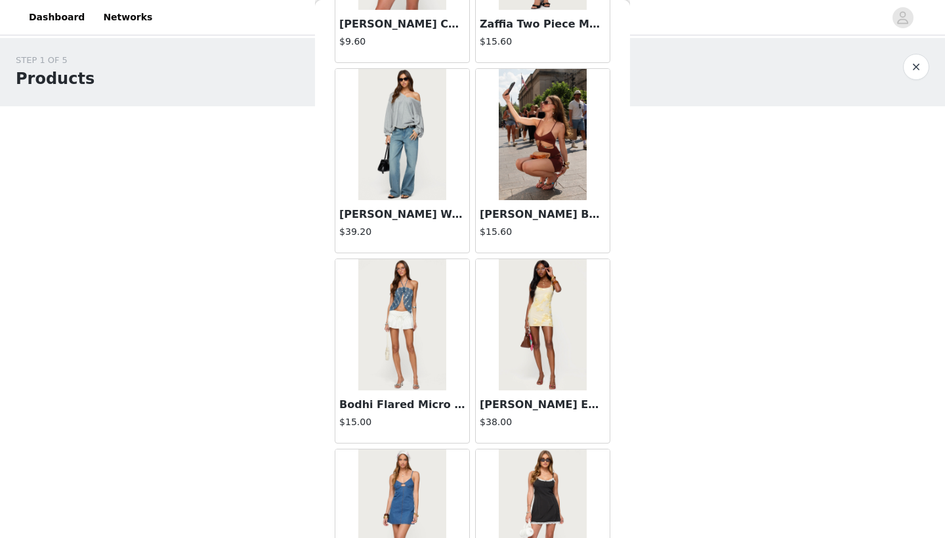
click at [415, 153] on img at bounding box center [401, 134] width 87 height 131
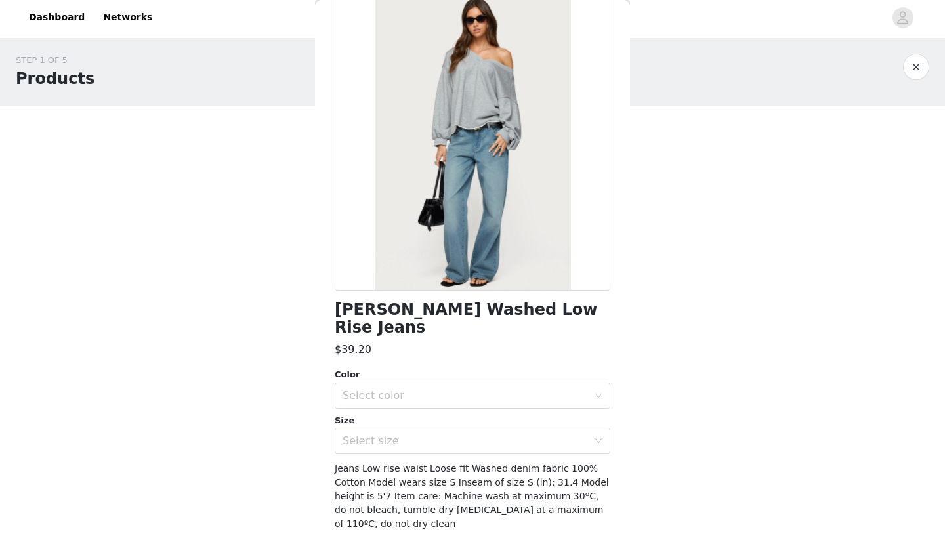
scroll to position [72, 0]
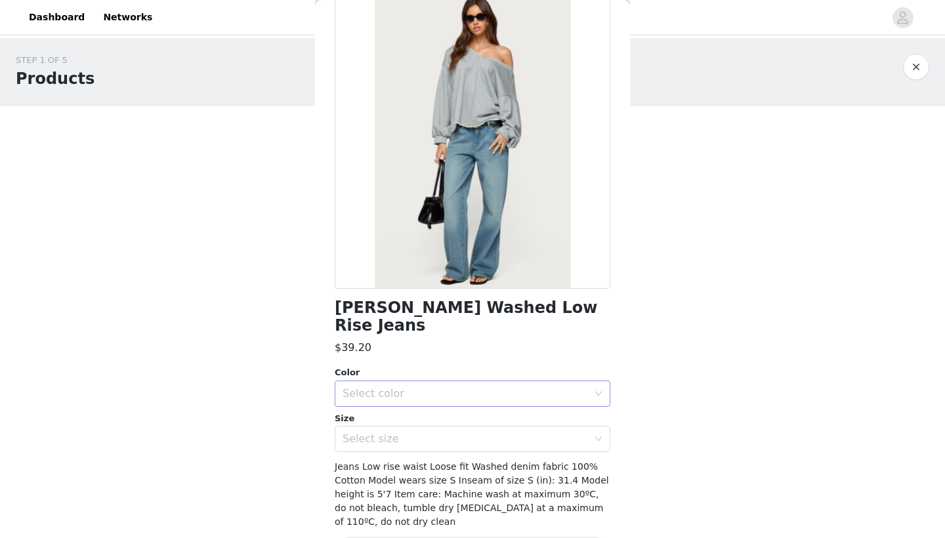
click at [422, 381] on div "Select color" at bounding box center [467, 393] width 251 height 25
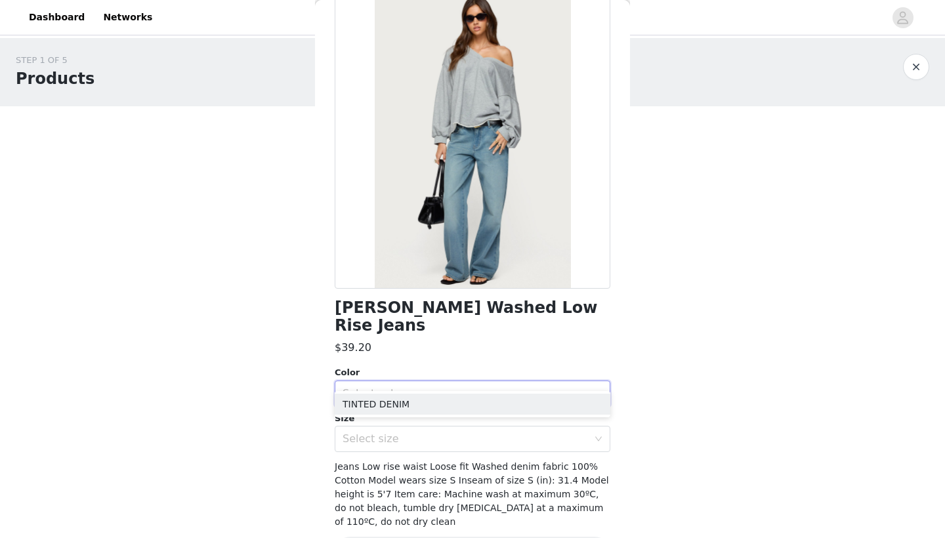
click at [422, 381] on div "Select color" at bounding box center [467, 393] width 251 height 25
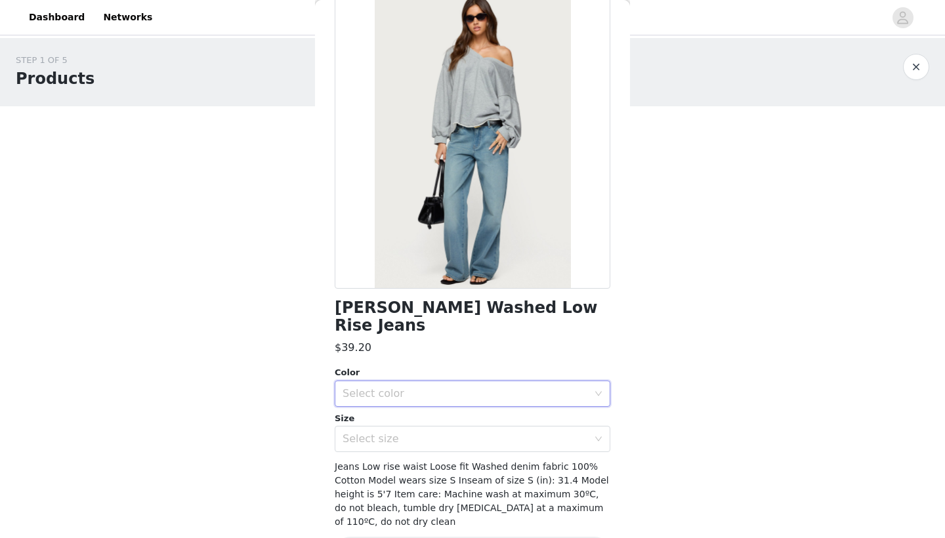
click at [422, 381] on div "Select color" at bounding box center [467, 393] width 251 height 25
click at [415, 403] on li "TINTED DENIM" at bounding box center [472, 404] width 275 height 21
click at [463, 432] on div "Select size" at bounding box center [464, 438] width 245 height 13
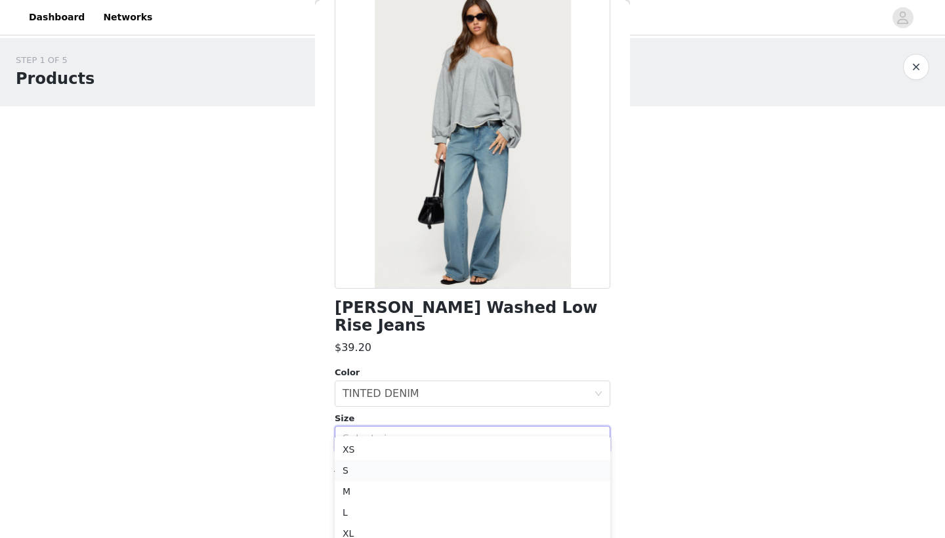
click at [432, 465] on li "S" at bounding box center [472, 470] width 275 height 21
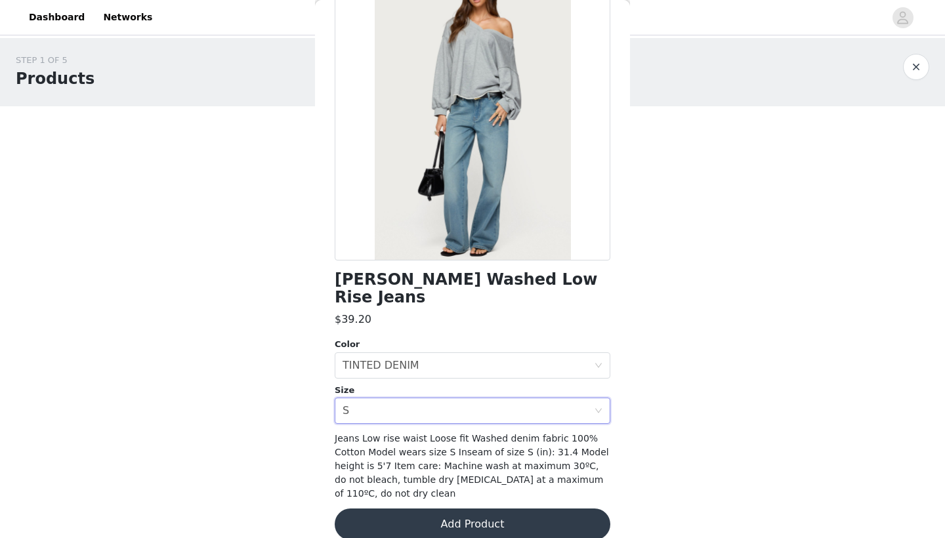
scroll to position [100, 0]
click at [432, 509] on button "Add Product" at bounding box center [472, 524] width 275 height 31
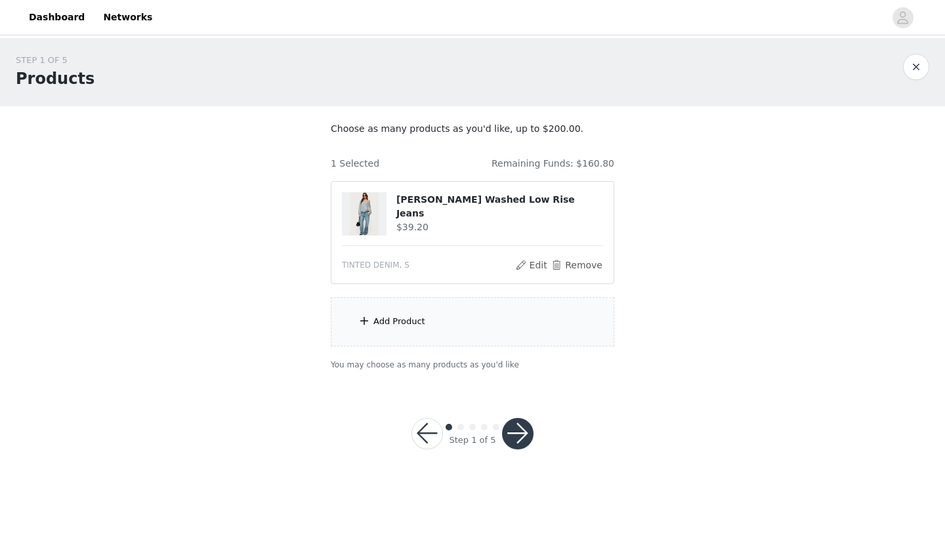
click at [441, 331] on div "Add Product" at bounding box center [472, 321] width 283 height 49
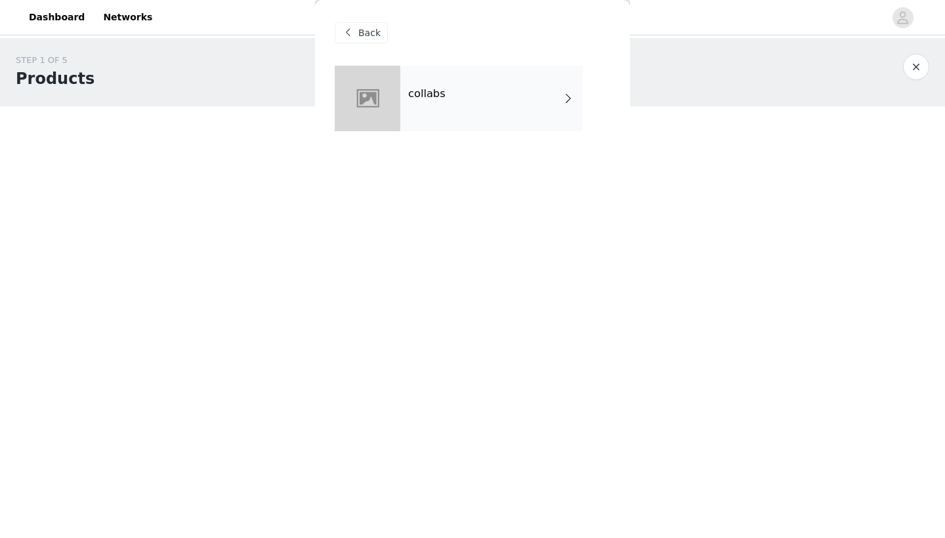
click at [453, 108] on div "collabs" at bounding box center [491, 99] width 182 height 66
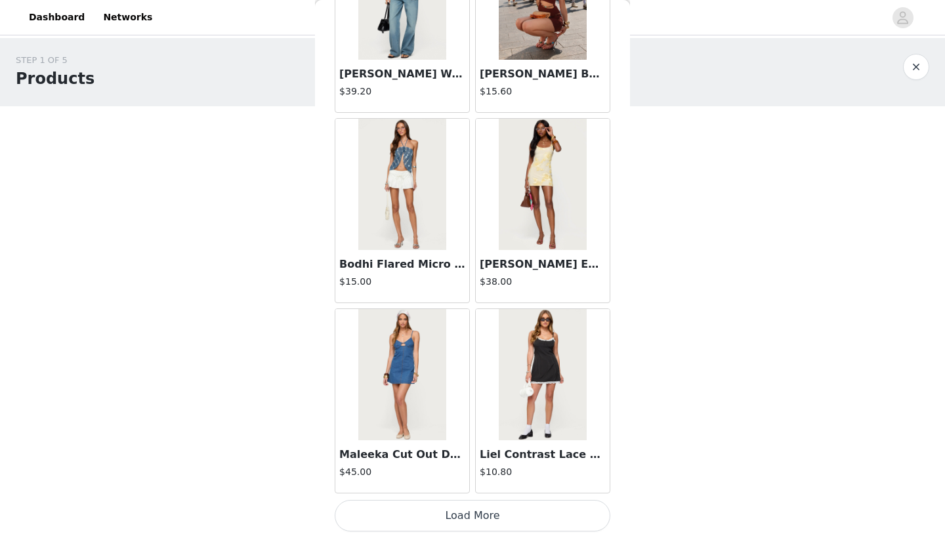
scroll to position [1469, 0]
click at [445, 517] on button "Load More" at bounding box center [472, 515] width 275 height 31
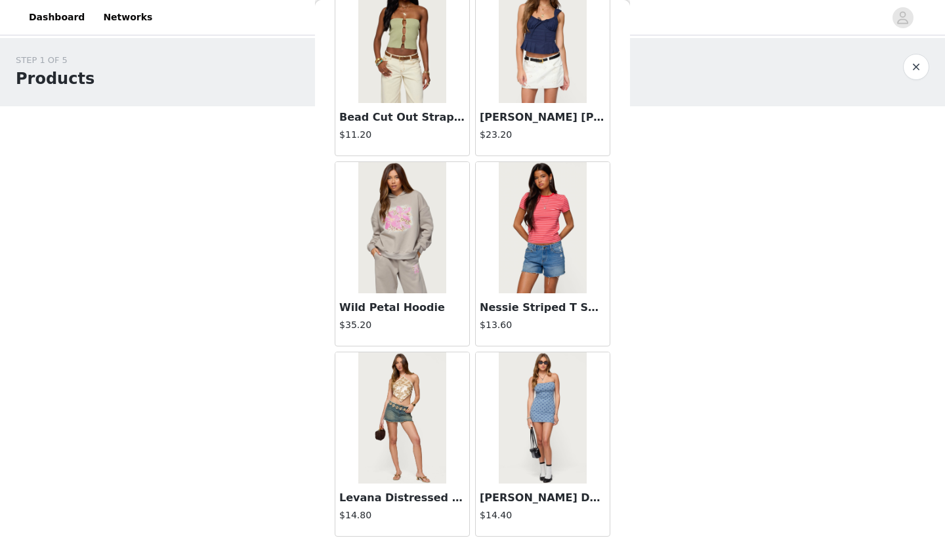
scroll to position [3169, 0]
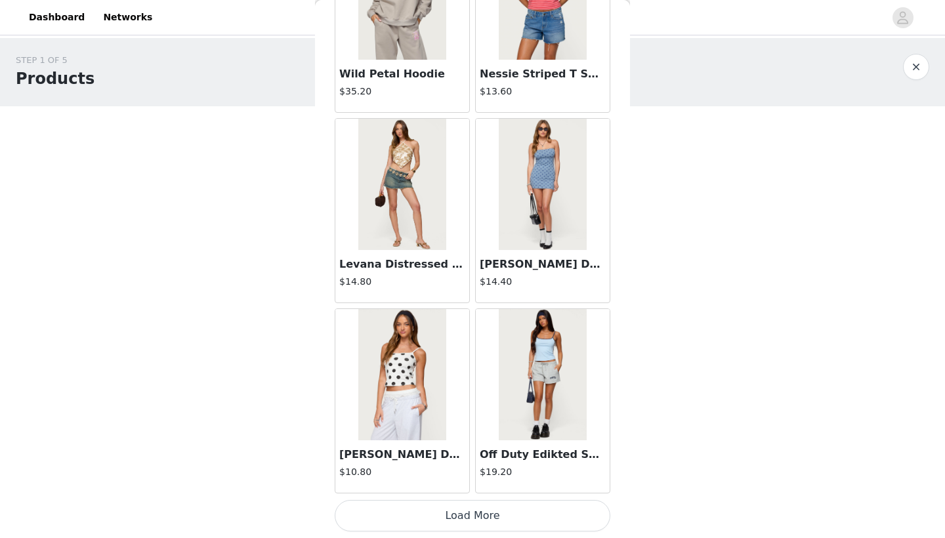
click at [508, 510] on button "Load More" at bounding box center [472, 515] width 275 height 31
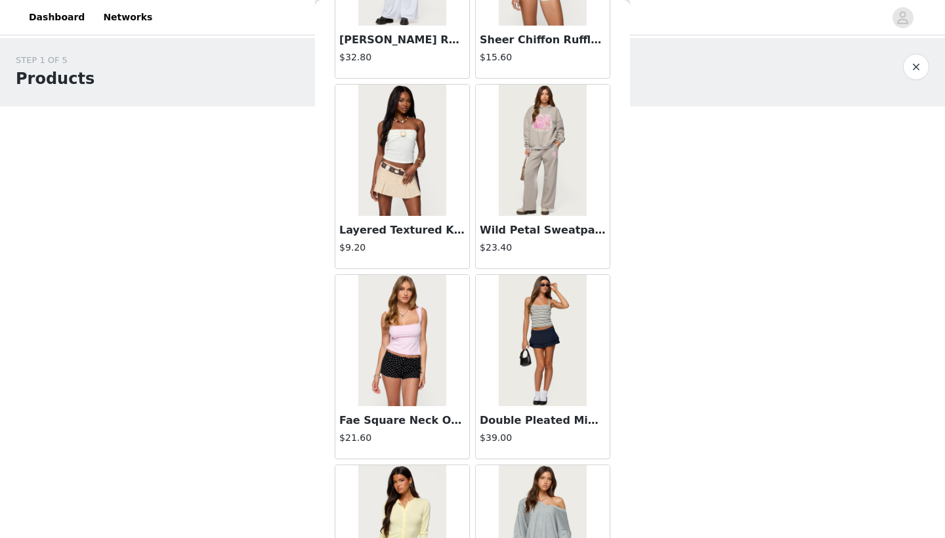
scroll to position [5172, 0]
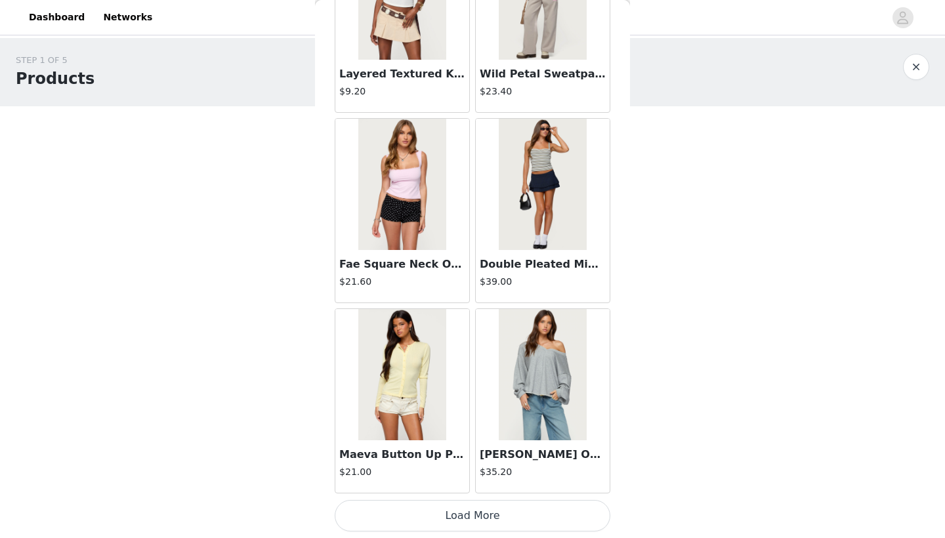
click at [493, 511] on button "Load More" at bounding box center [472, 515] width 275 height 31
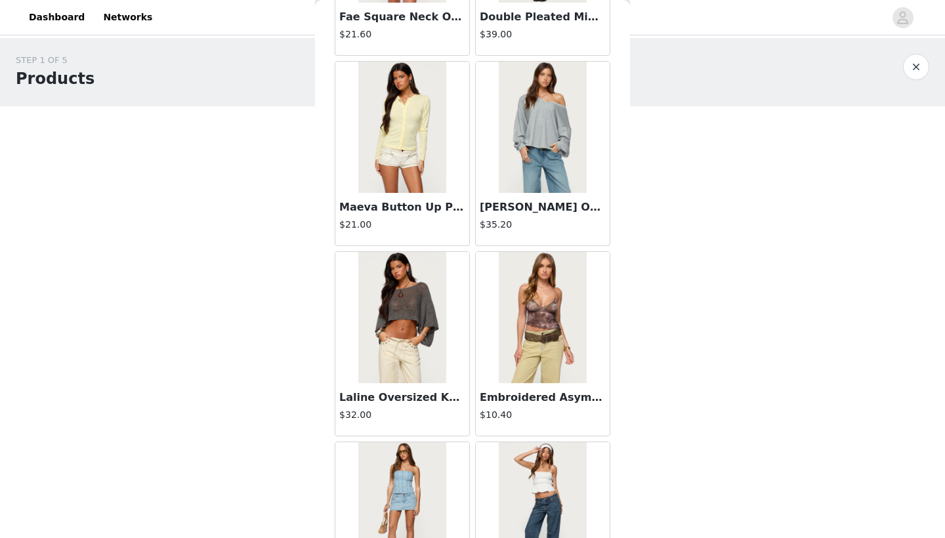
scroll to position [5522, 0]
